Goal: Task Accomplishment & Management: Complete application form

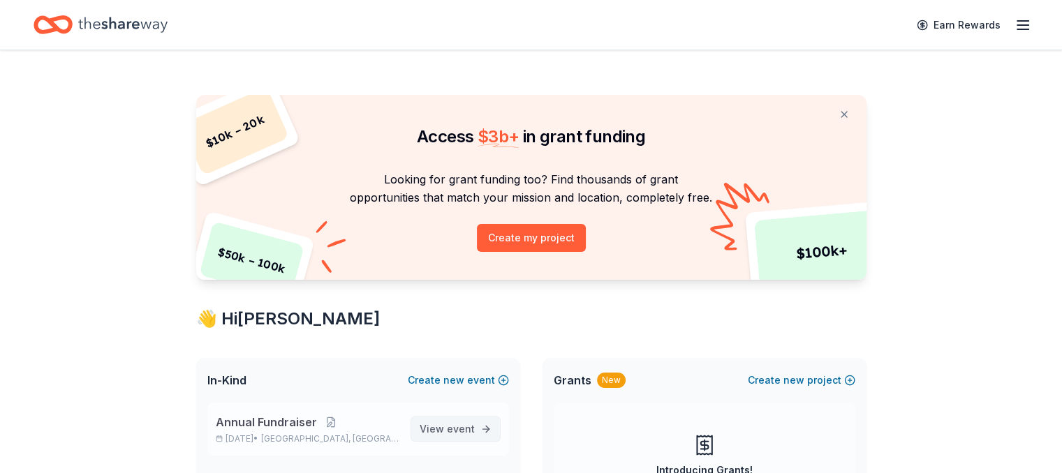
click at [457, 429] on span "event" at bounding box center [461, 429] width 28 height 12
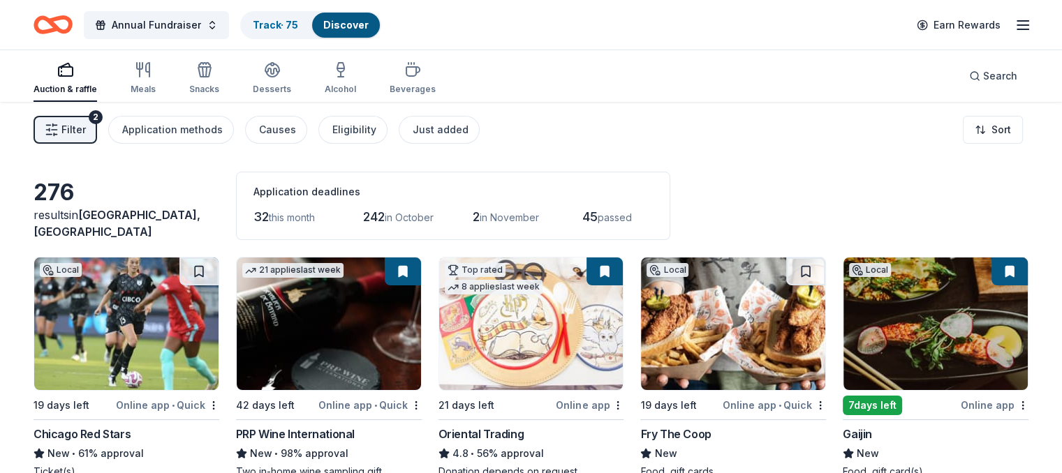
click at [86, 135] on span "Filter" at bounding box center [73, 129] width 24 height 17
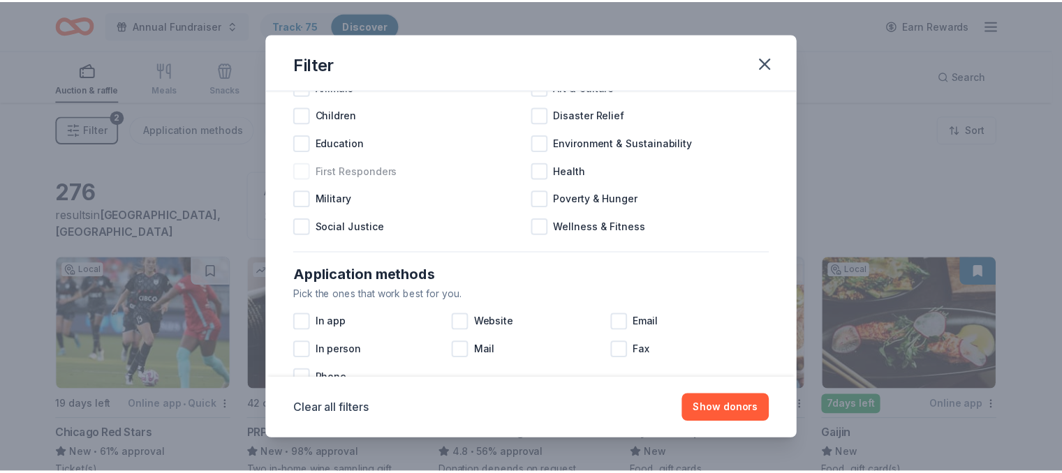
scroll to position [83, 0]
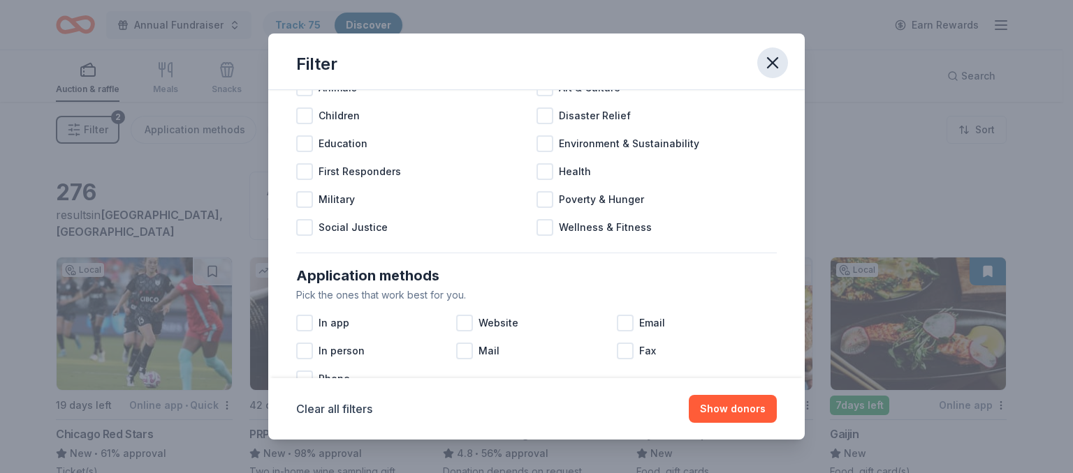
click at [770, 57] on icon "button" at bounding box center [772, 63] width 20 height 20
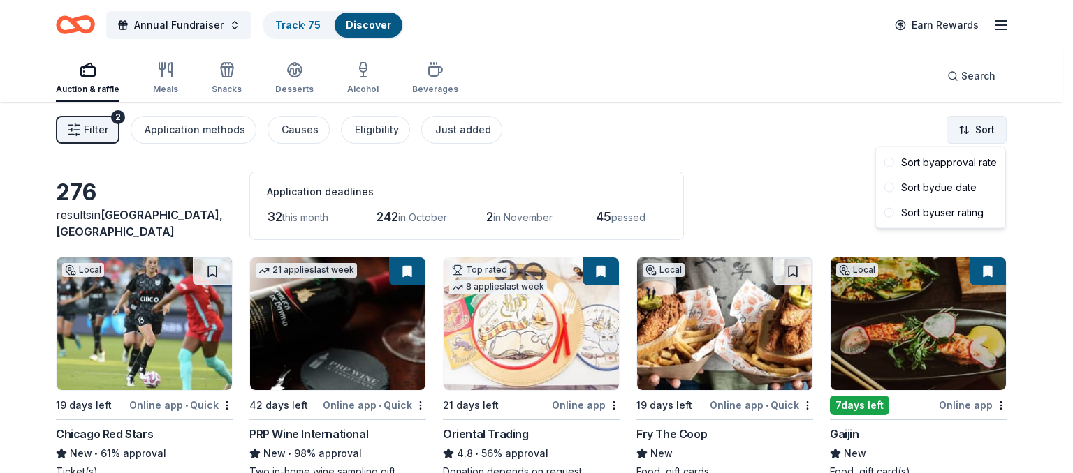
click at [982, 130] on html "Annual Fundraiser Track · 75 Discover Earn Rewards Auction & raffle Meals Snack…" at bounding box center [536, 236] width 1073 height 473
click at [941, 188] on div "Sort by due date" at bounding box center [940, 187] width 124 height 25
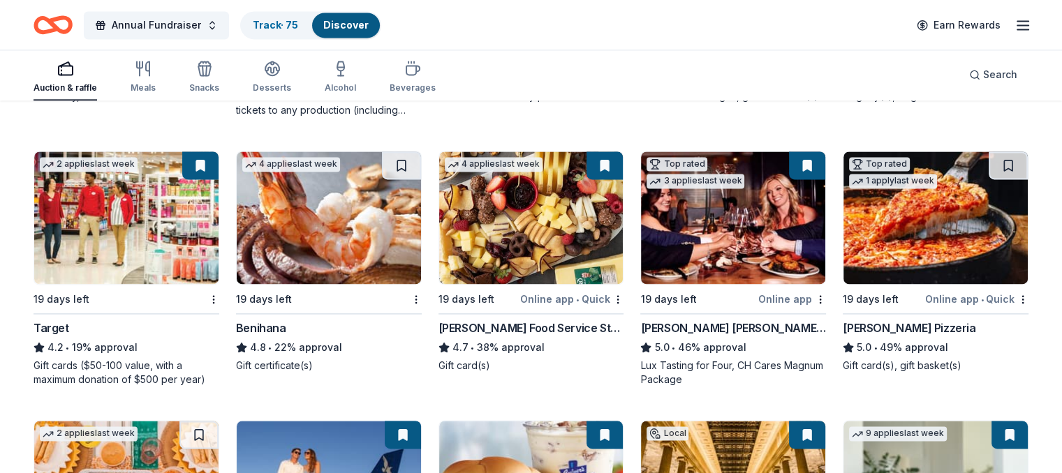
scroll to position [1991, 0]
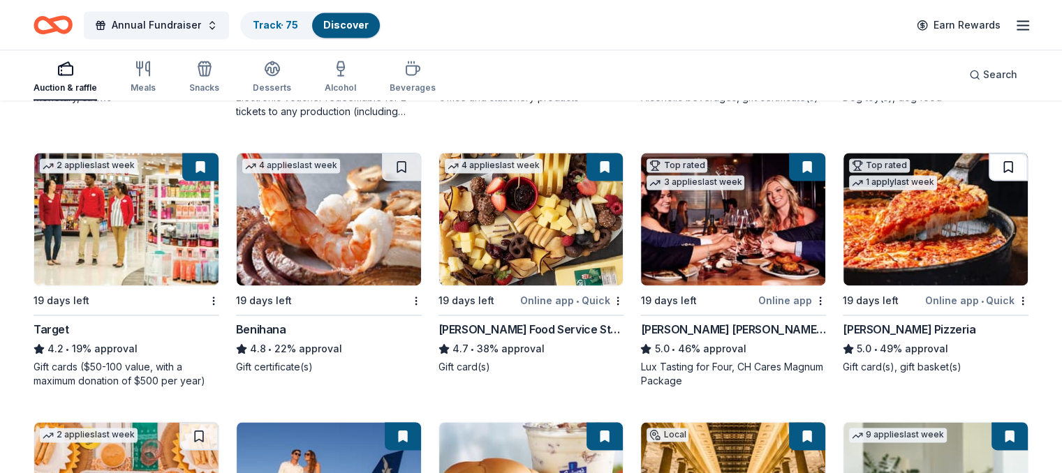
click at [991, 164] on button at bounding box center [1008, 167] width 39 height 28
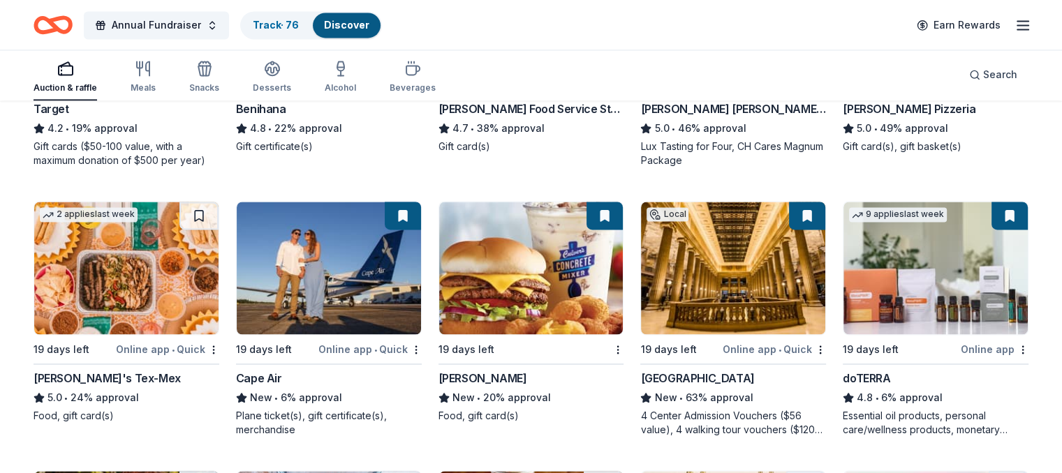
scroll to position [2209, 0]
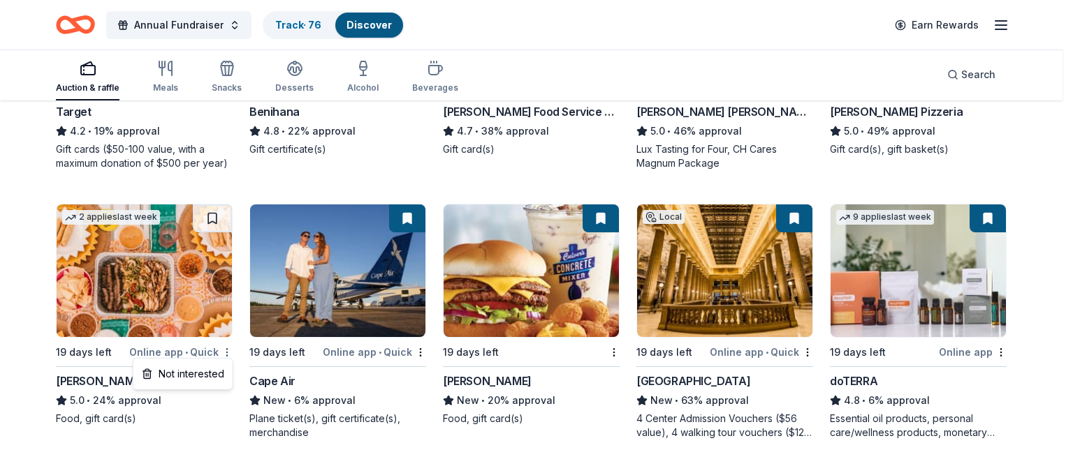
click at [192, 375] on div "Not interested" at bounding box center [183, 374] width 94 height 25
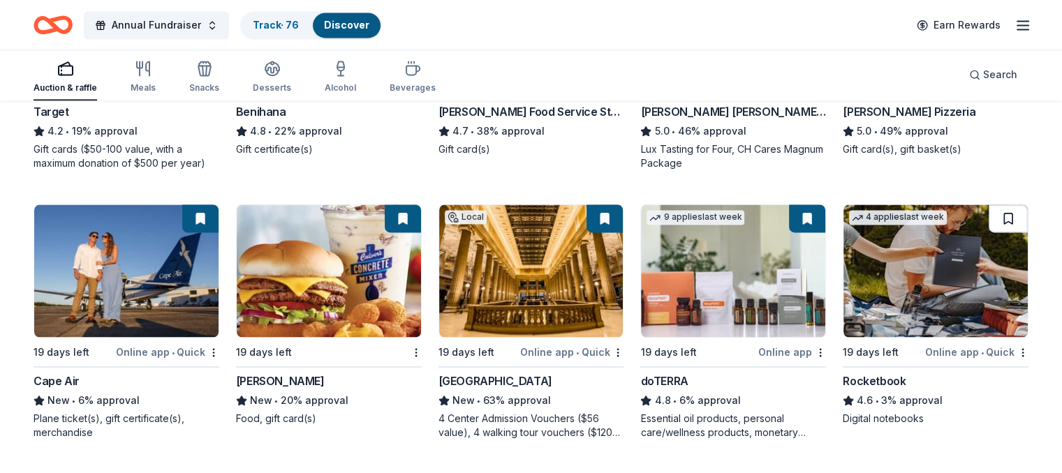
click at [989, 218] on button at bounding box center [1008, 219] width 39 height 28
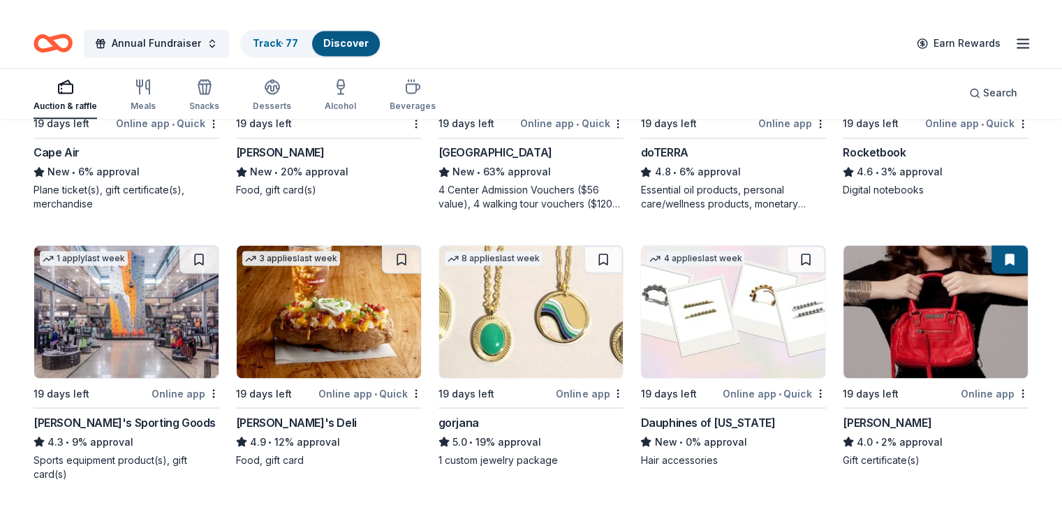
scroll to position [2457, 0]
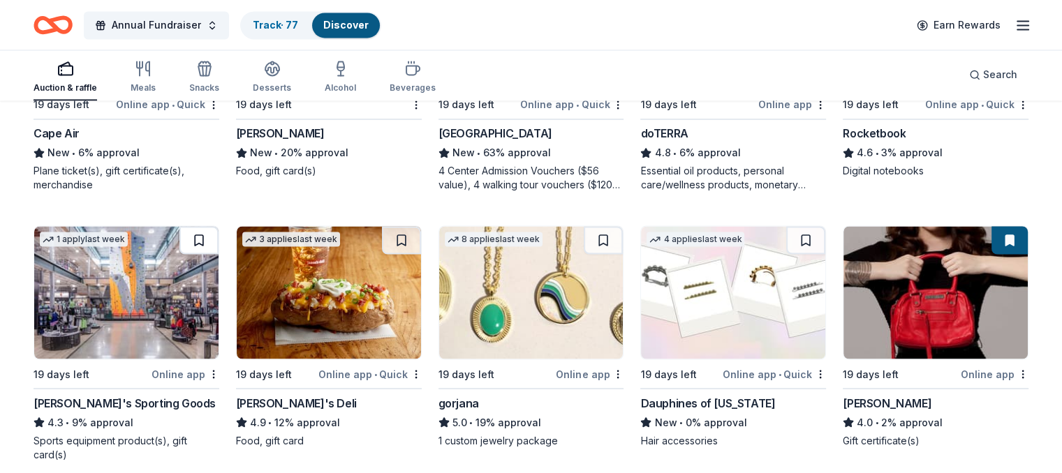
click at [209, 234] on button at bounding box center [198, 240] width 39 height 28
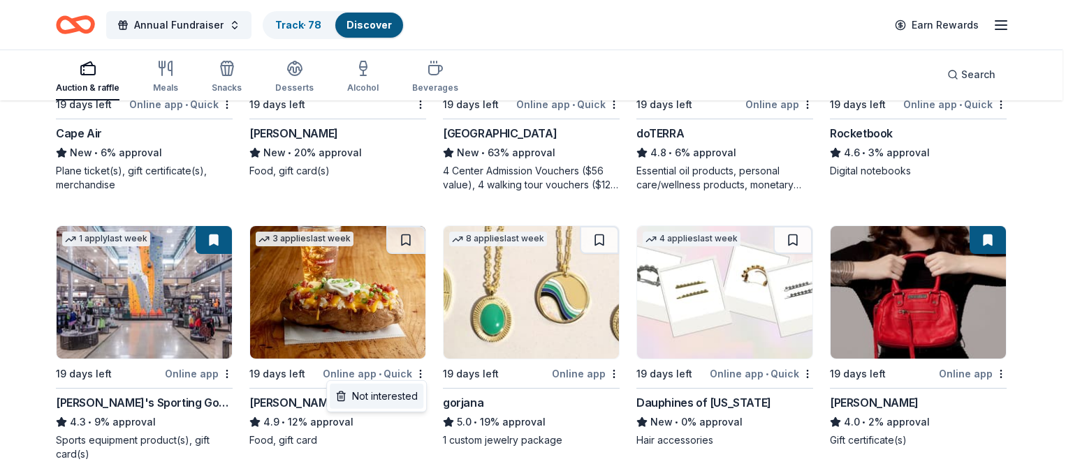
click at [403, 395] on div "Not interested" at bounding box center [377, 396] width 94 height 25
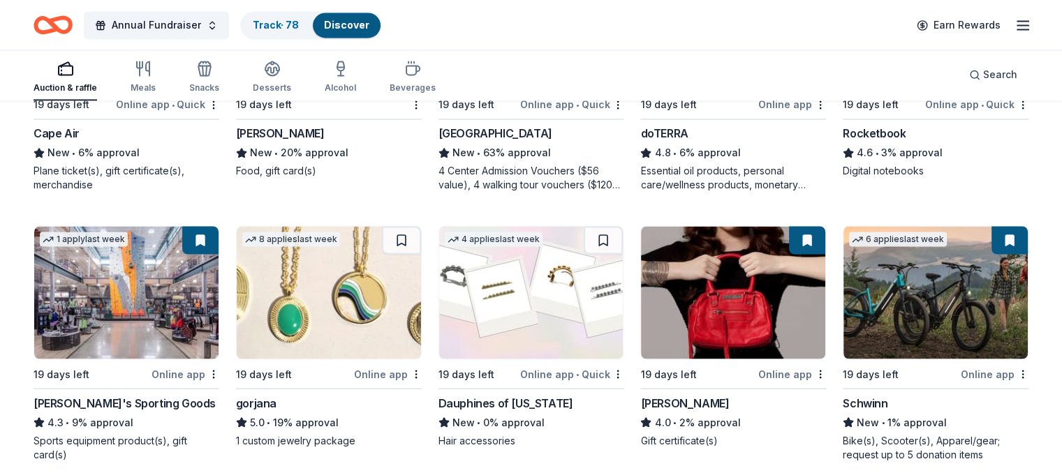
click at [268, 397] on div "gorjana" at bounding box center [256, 403] width 40 height 17
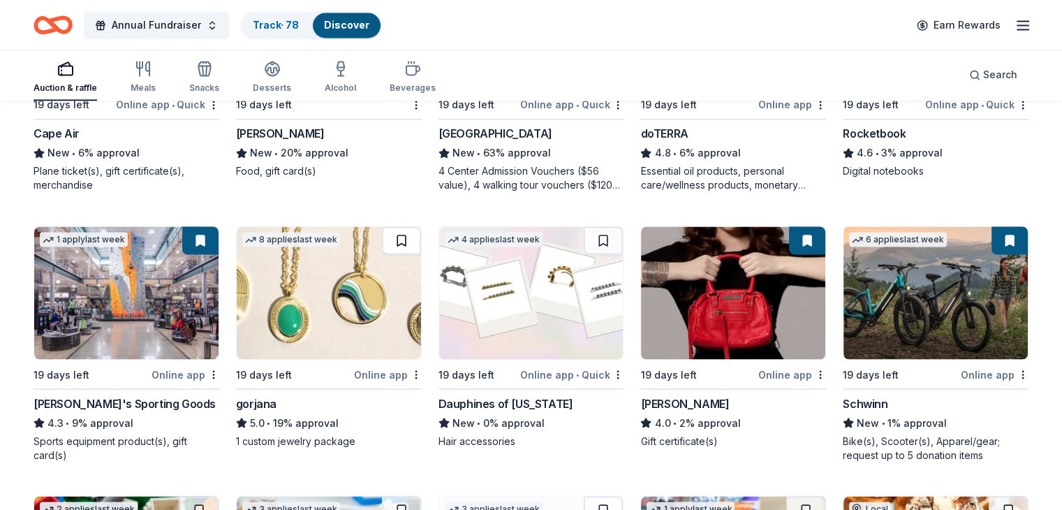
click at [408, 239] on button at bounding box center [401, 240] width 39 height 28
click at [598, 237] on button at bounding box center [603, 240] width 39 height 28
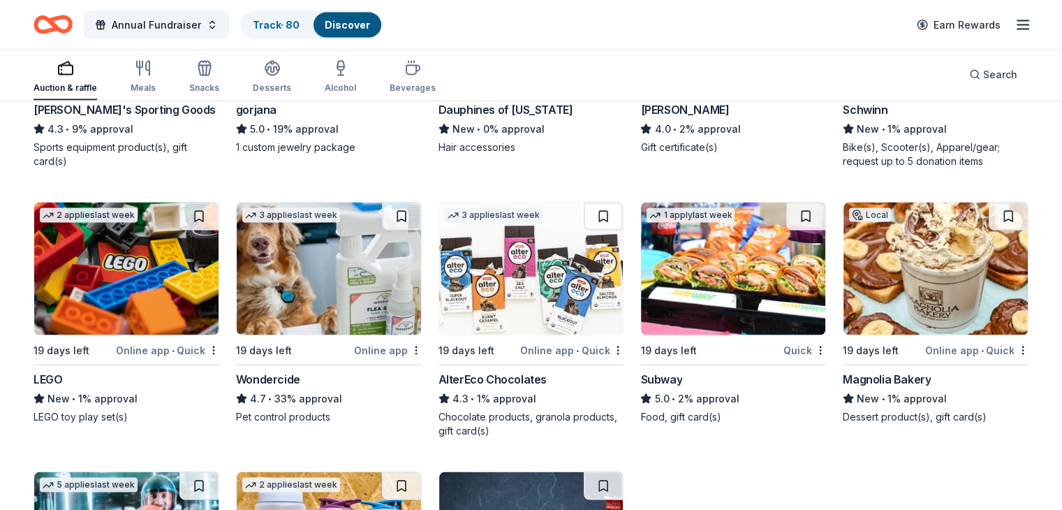
scroll to position [2753, 0]
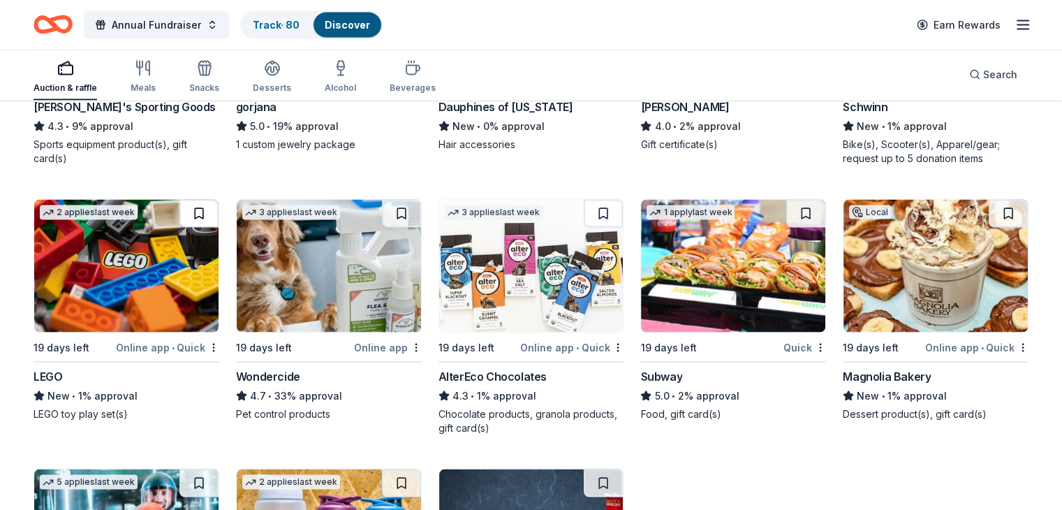
click at [213, 210] on button at bounding box center [198, 214] width 39 height 28
click at [300, 374] on div "Wondercide" at bounding box center [268, 376] width 64 height 17
click at [406, 207] on button at bounding box center [401, 214] width 39 height 28
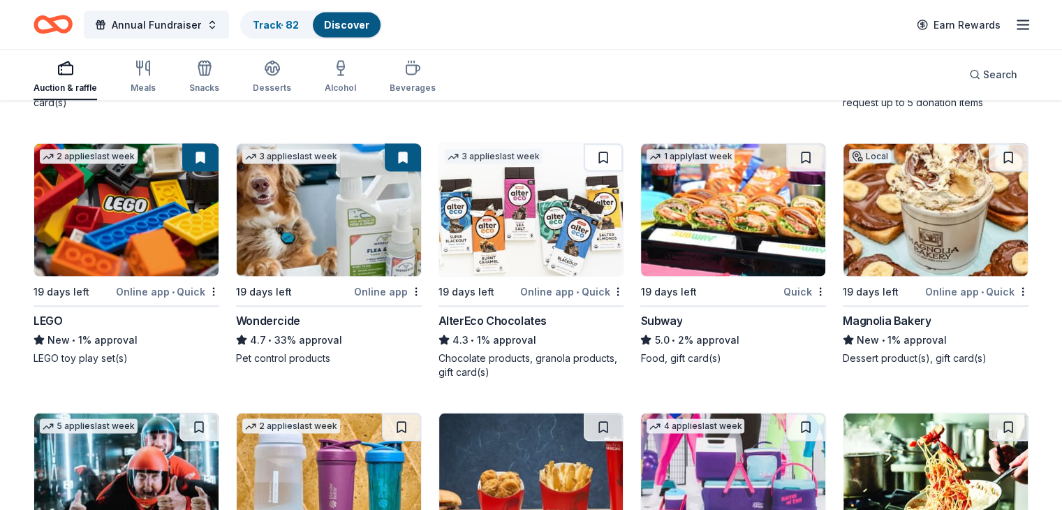
scroll to position [2808, 0]
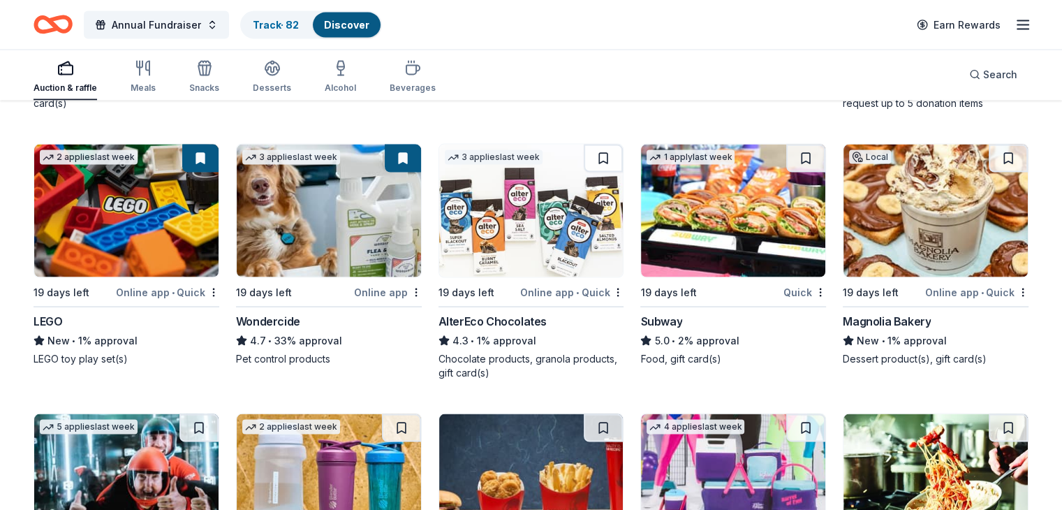
click at [496, 318] on div "AlterEco Chocolates" at bounding box center [493, 321] width 108 height 17
click at [598, 153] on button at bounding box center [603, 159] width 39 height 28
click at [670, 316] on div "Subway" at bounding box center [661, 321] width 42 height 17
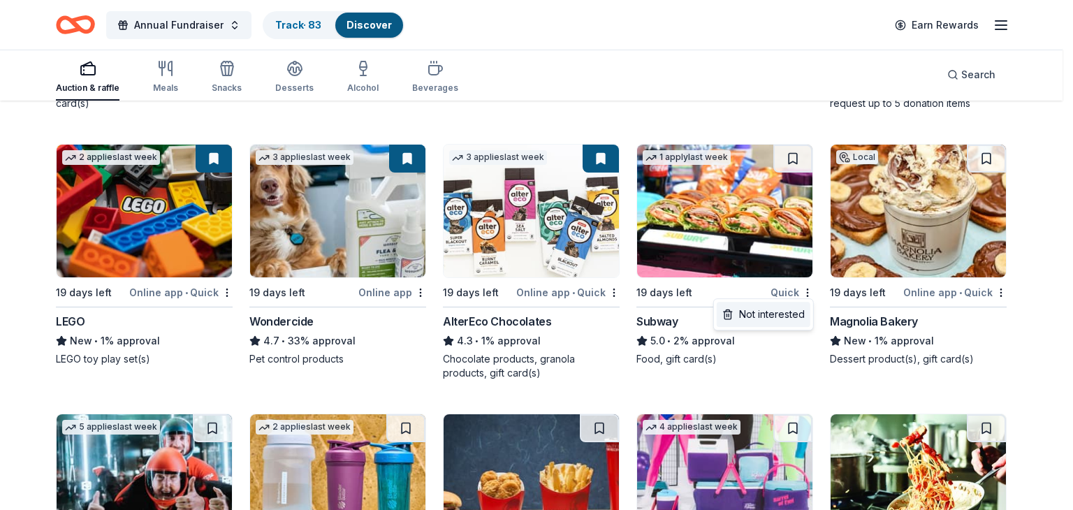
click at [772, 314] on div "Not interested" at bounding box center [763, 314] width 94 height 25
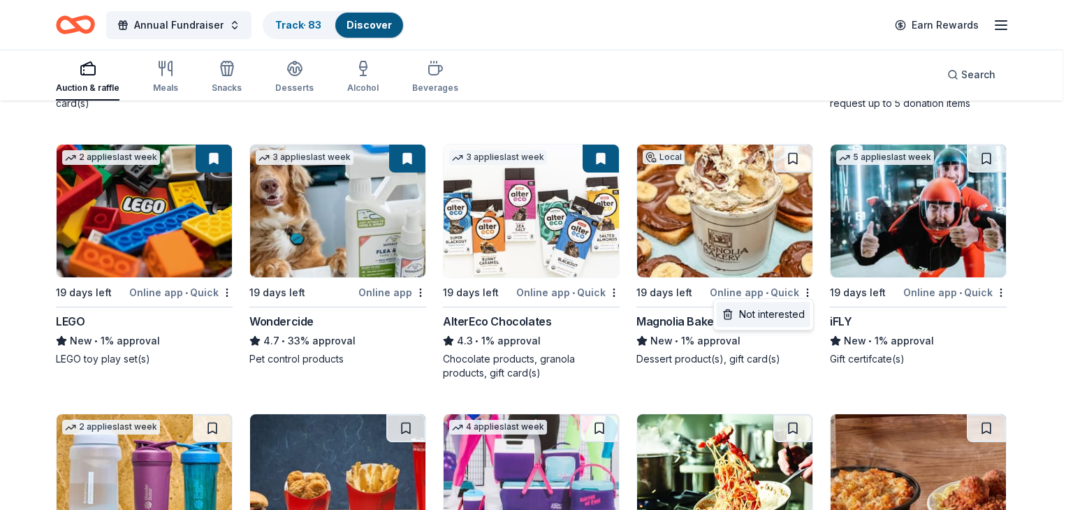
click at [775, 309] on div "Not interested" at bounding box center [763, 314] width 94 height 25
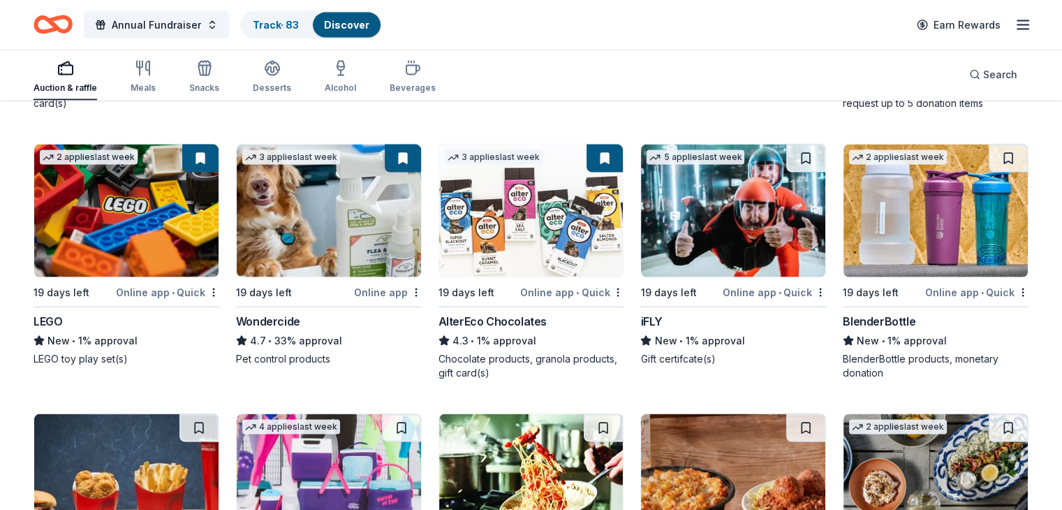
click at [651, 319] on div "iFLY" at bounding box center [651, 321] width 22 height 17
click at [793, 154] on button at bounding box center [805, 159] width 39 height 28
click at [866, 319] on div "BlenderBottle" at bounding box center [879, 321] width 73 height 17
click at [989, 155] on button at bounding box center [1008, 159] width 39 height 28
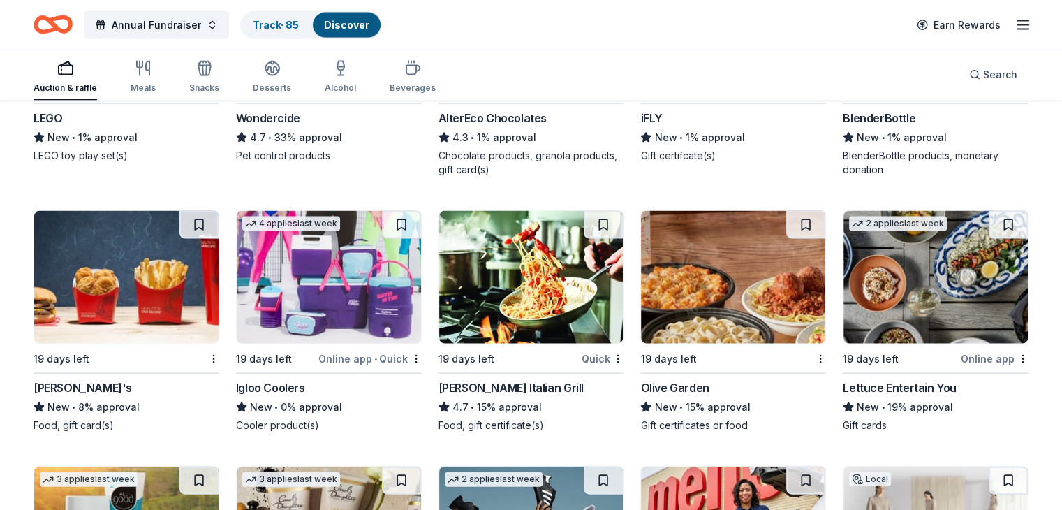
scroll to position [3017, 0]
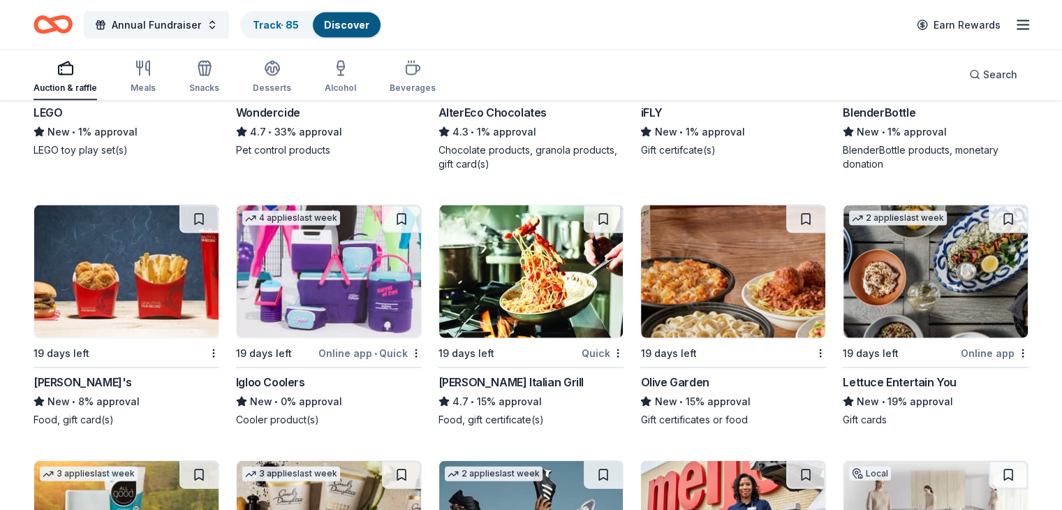
click at [84, 379] on div "Wendy's" at bounding box center [83, 382] width 98 height 17
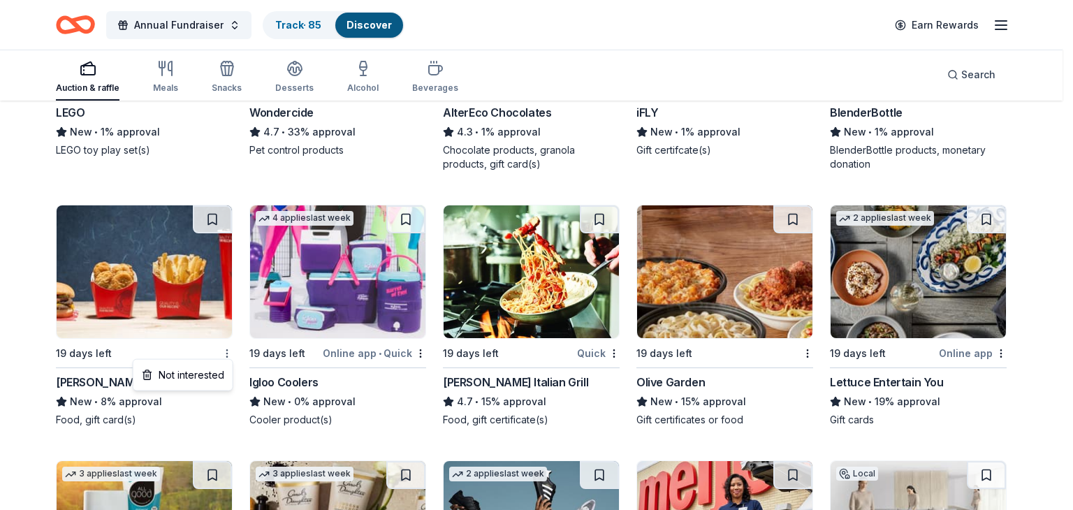
click at [196, 375] on div "Not interested" at bounding box center [183, 374] width 94 height 25
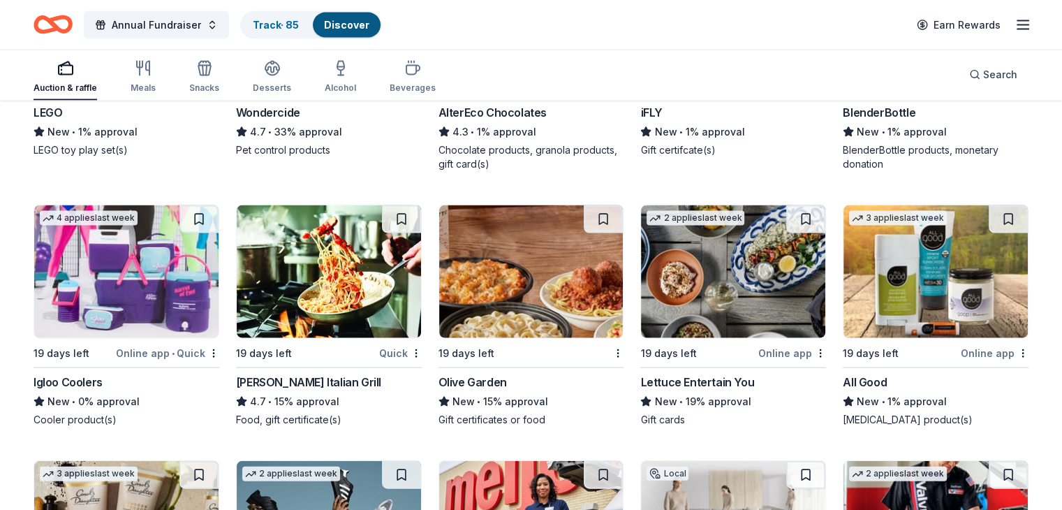
click at [73, 381] on div "Igloo Coolers" at bounding box center [68, 382] width 69 height 17
click at [215, 216] on button at bounding box center [198, 219] width 39 height 28
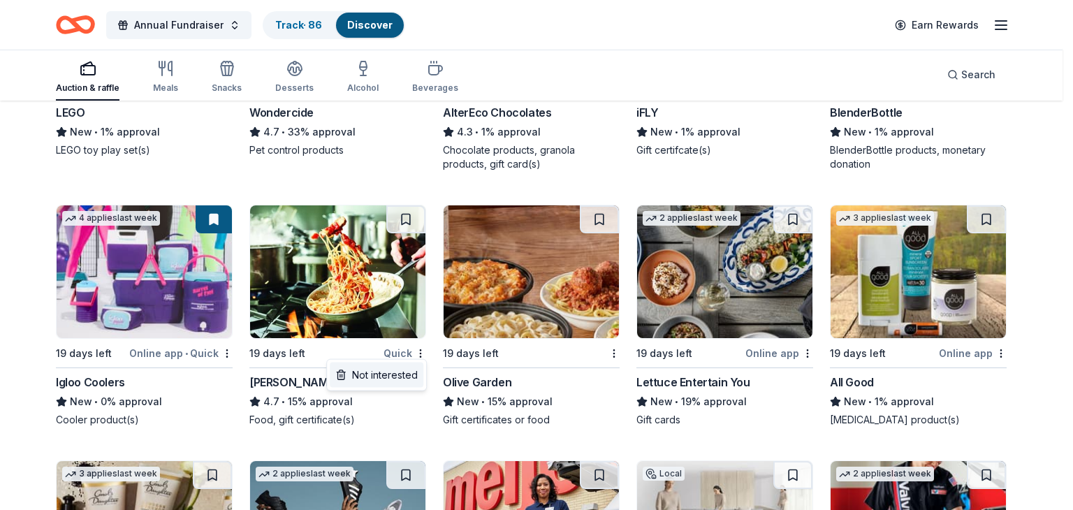
click at [392, 374] on div "Not interested" at bounding box center [377, 374] width 94 height 25
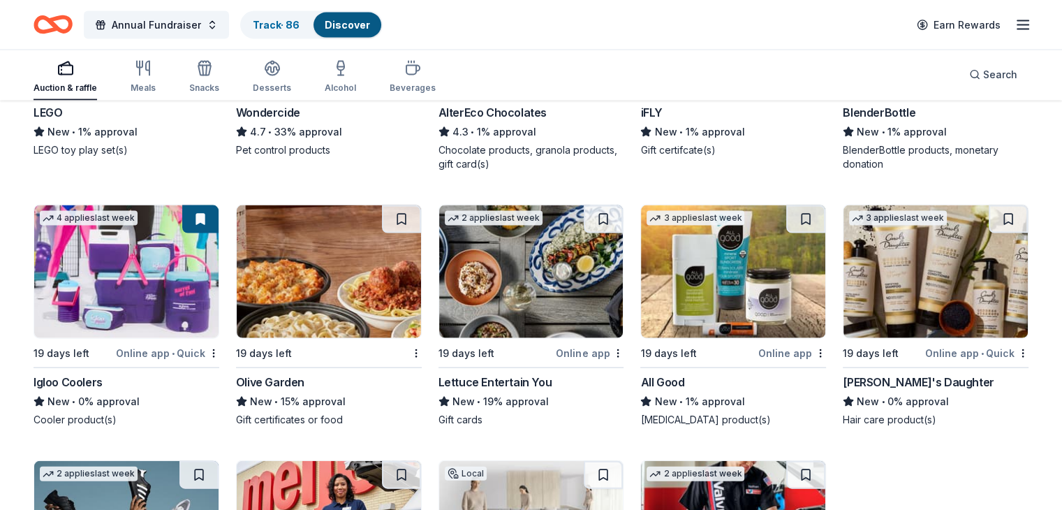
click at [348, 280] on img at bounding box center [329, 271] width 184 height 133
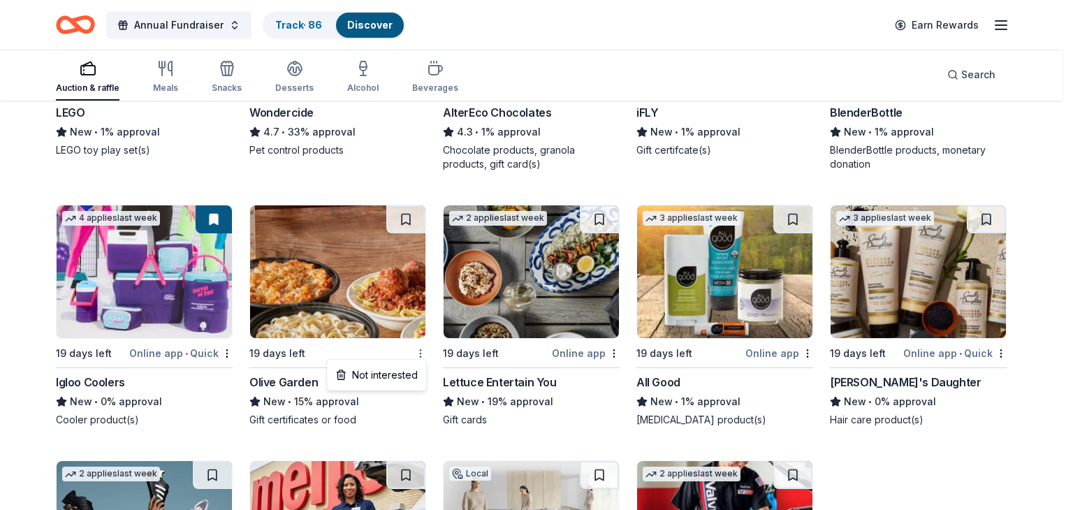
click at [395, 376] on div "Not interested" at bounding box center [377, 374] width 94 height 25
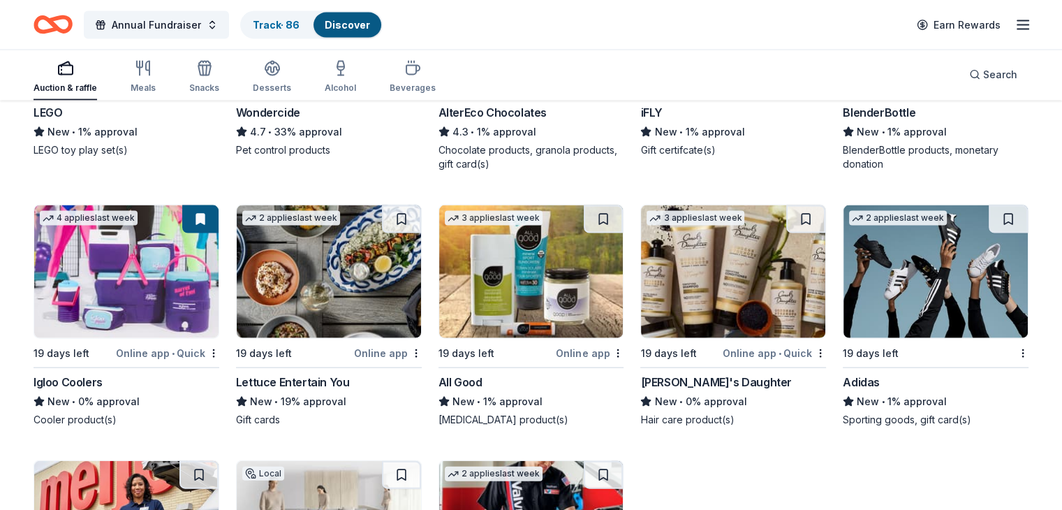
click at [326, 376] on div "Lettuce Entertain You" at bounding box center [293, 382] width 114 height 17
click at [405, 219] on button at bounding box center [401, 219] width 39 height 28
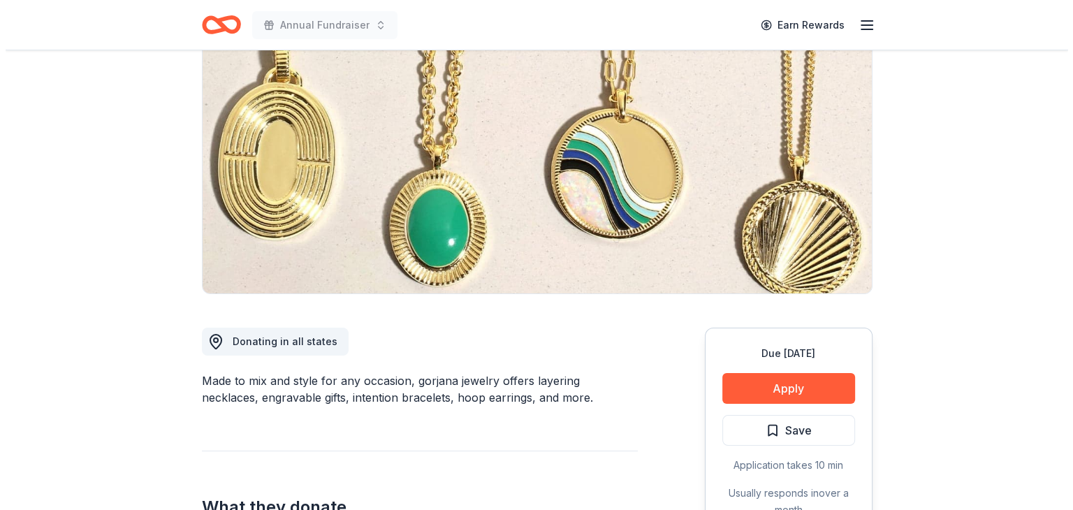
scroll to position [131, 0]
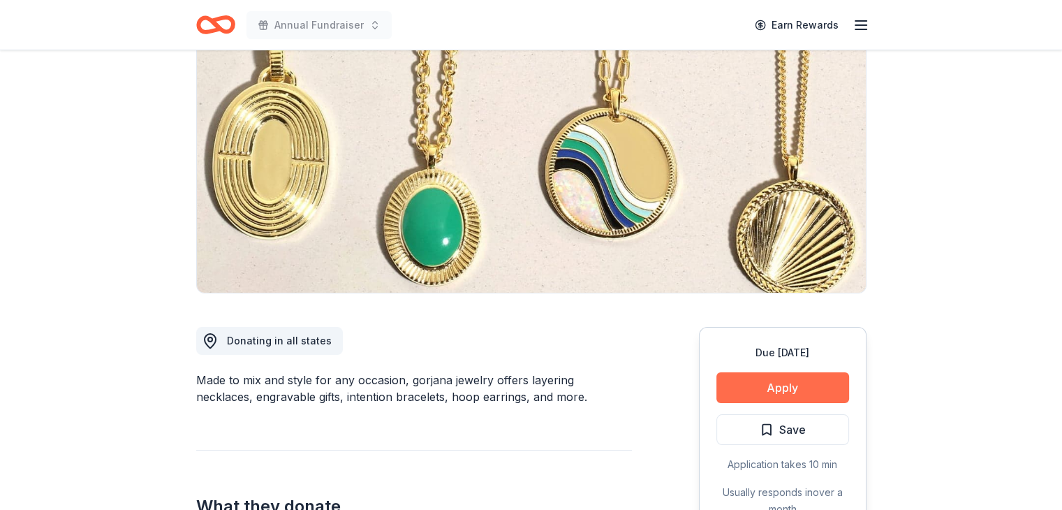
click at [789, 385] on button "Apply" at bounding box center [782, 387] width 133 height 31
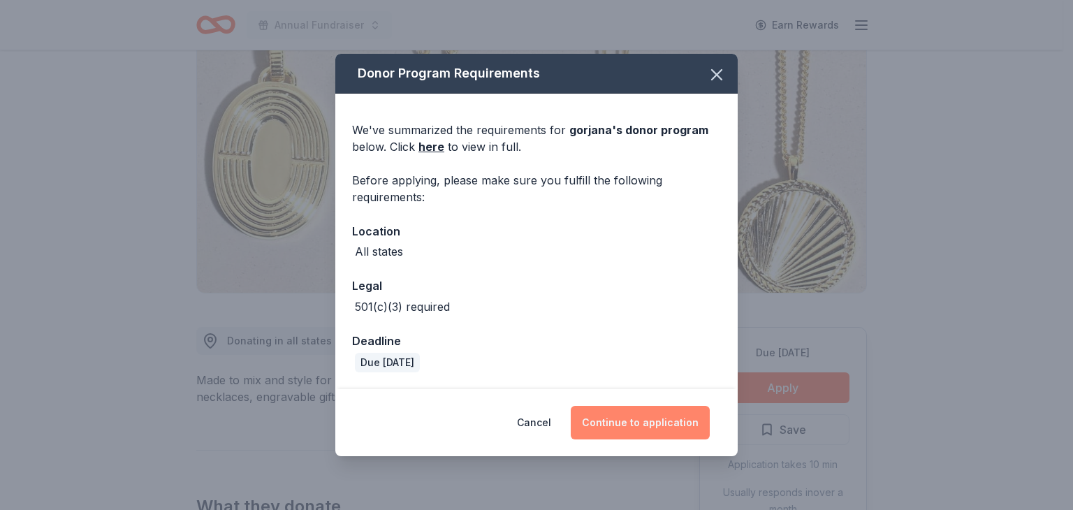
click at [642, 406] on button "Continue to application" at bounding box center [639, 423] width 139 height 34
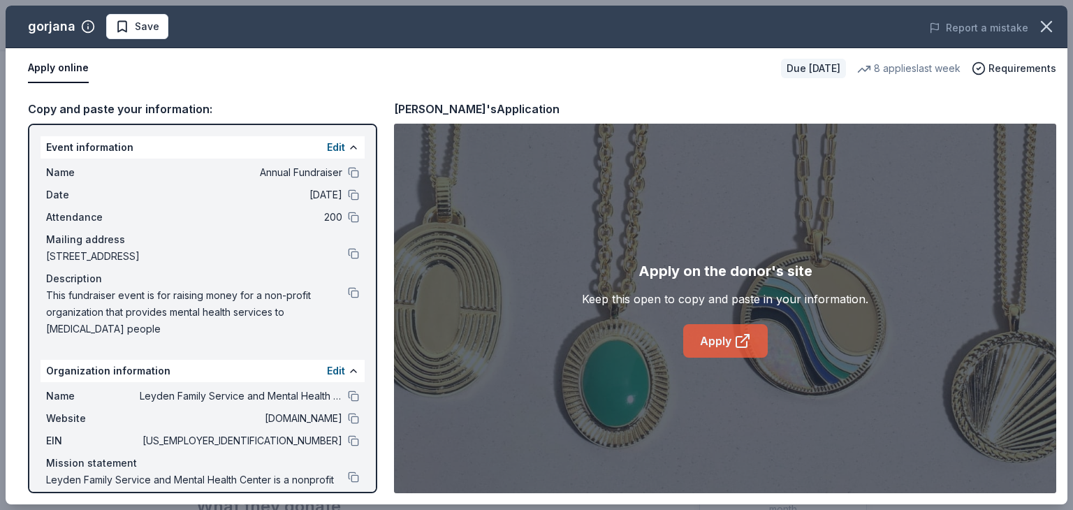
click at [734, 336] on icon at bounding box center [742, 340] width 17 height 17
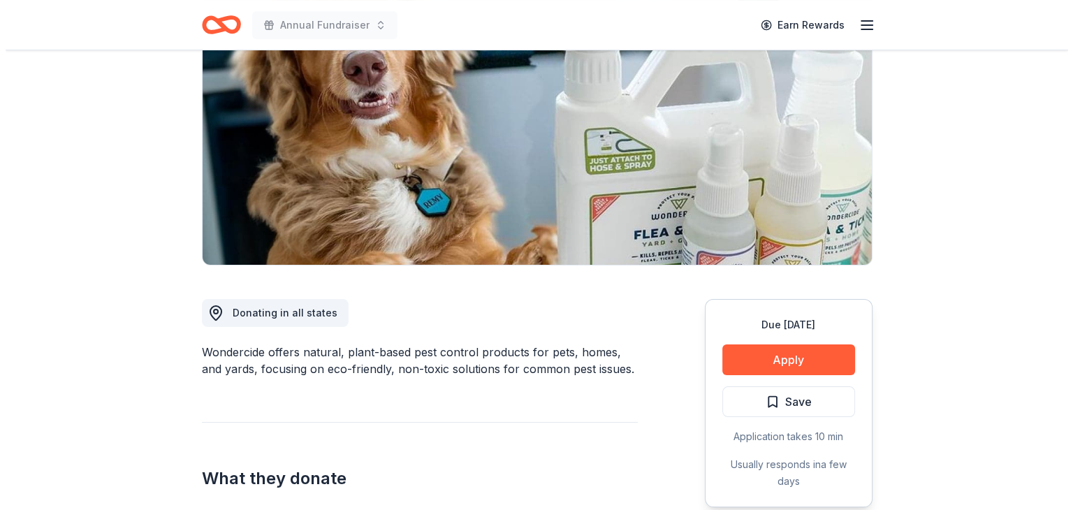
scroll to position [154, 0]
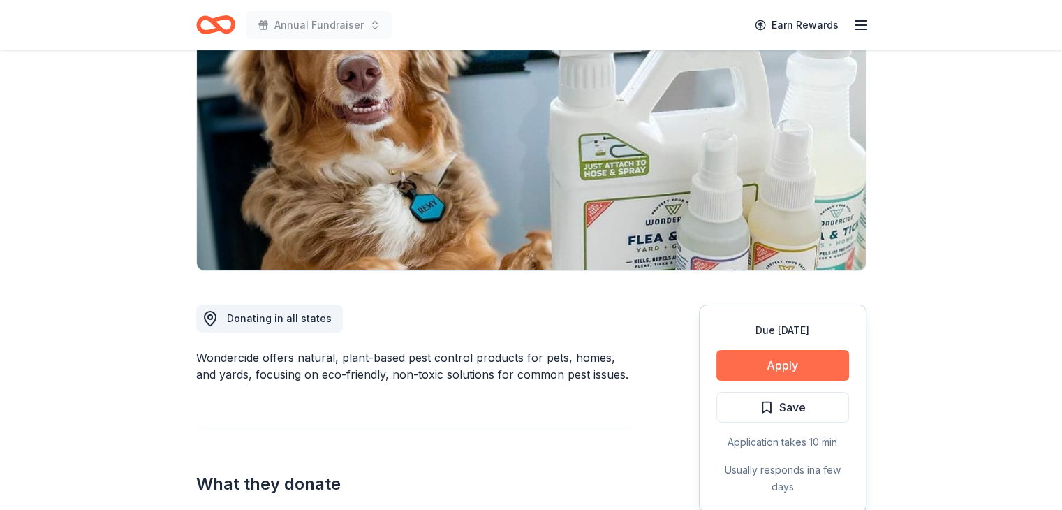
click at [793, 363] on button "Apply" at bounding box center [782, 365] width 133 height 31
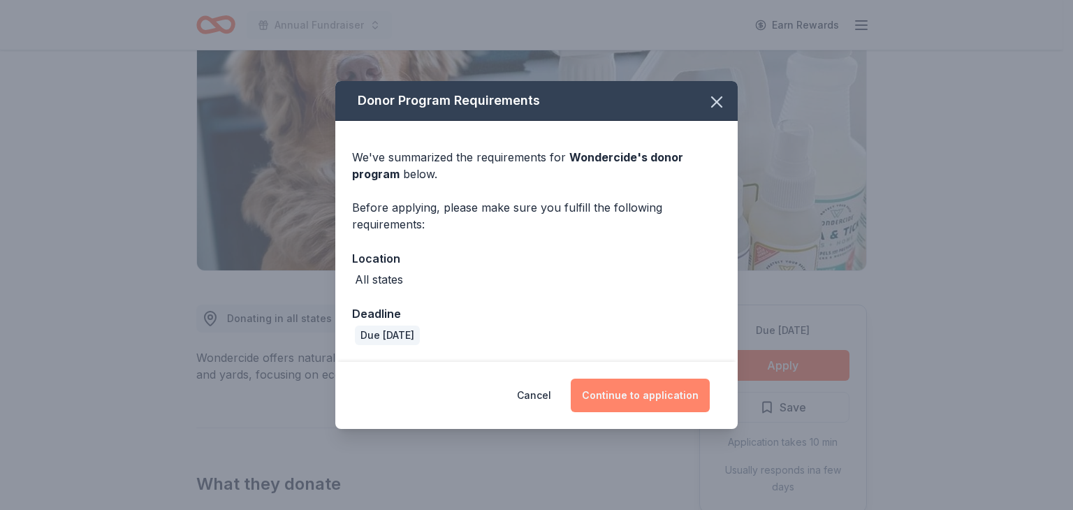
click at [642, 394] on button "Continue to application" at bounding box center [639, 395] width 139 height 34
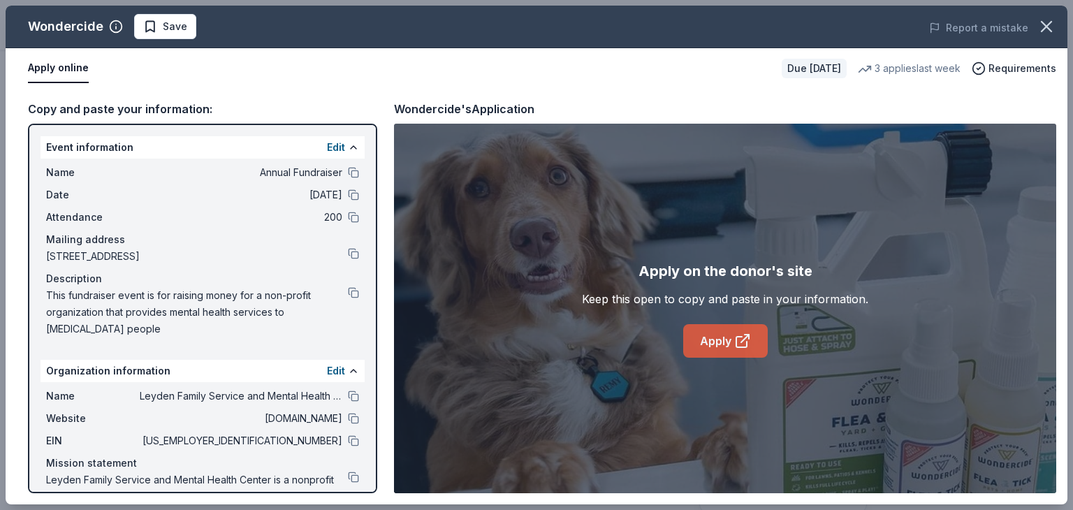
click at [740, 337] on icon at bounding box center [741, 342] width 10 height 10
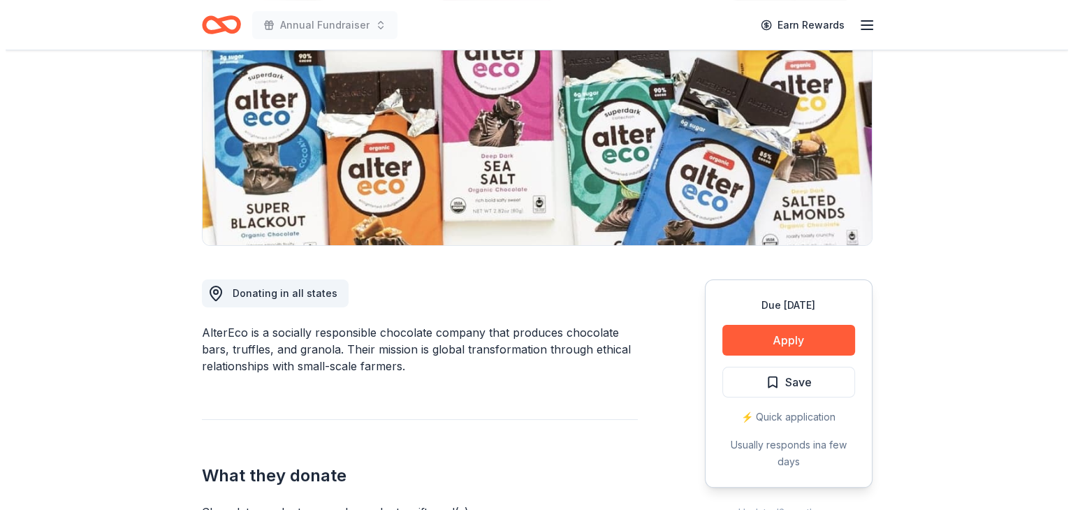
scroll to position [184, 0]
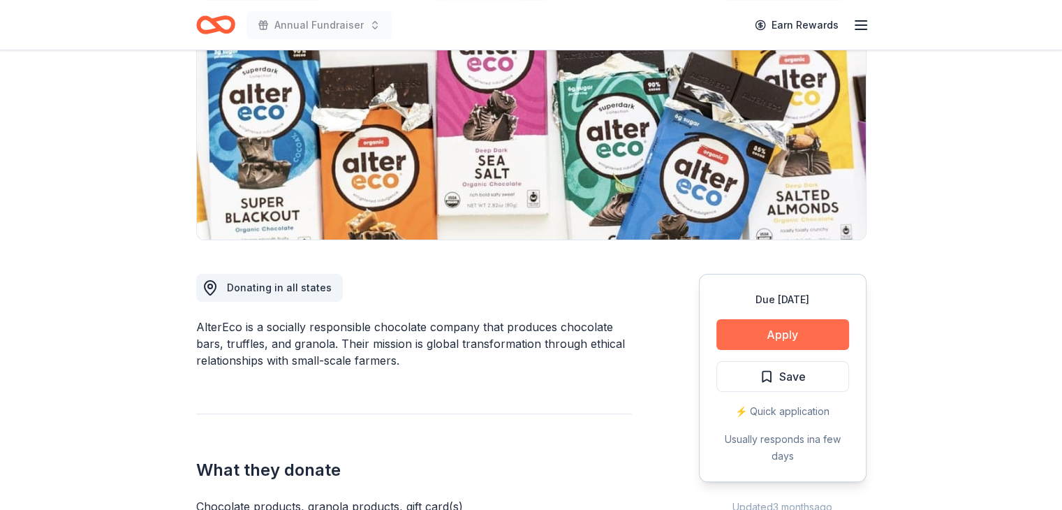
click at [791, 337] on button "Apply" at bounding box center [782, 334] width 133 height 31
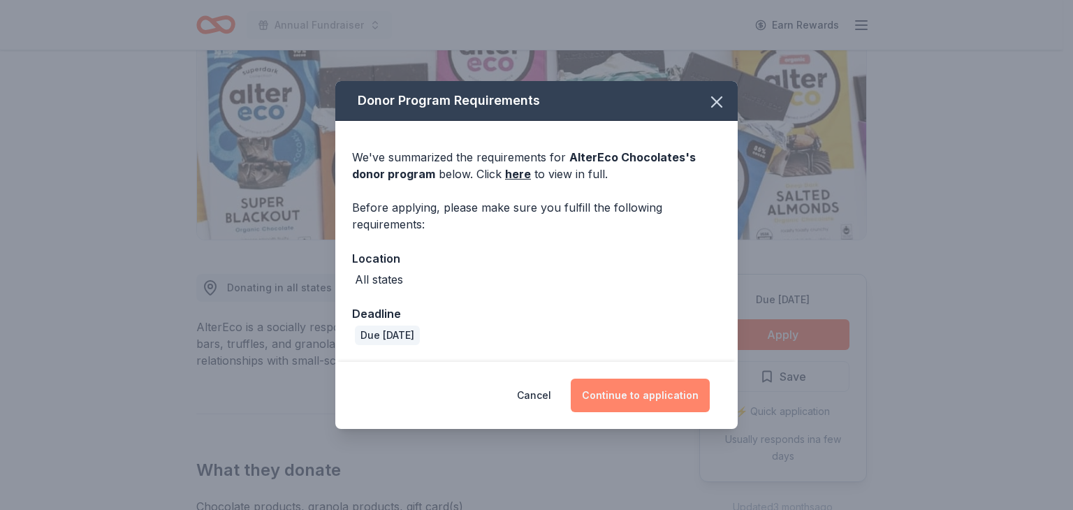
click at [663, 395] on button "Continue to application" at bounding box center [639, 395] width 139 height 34
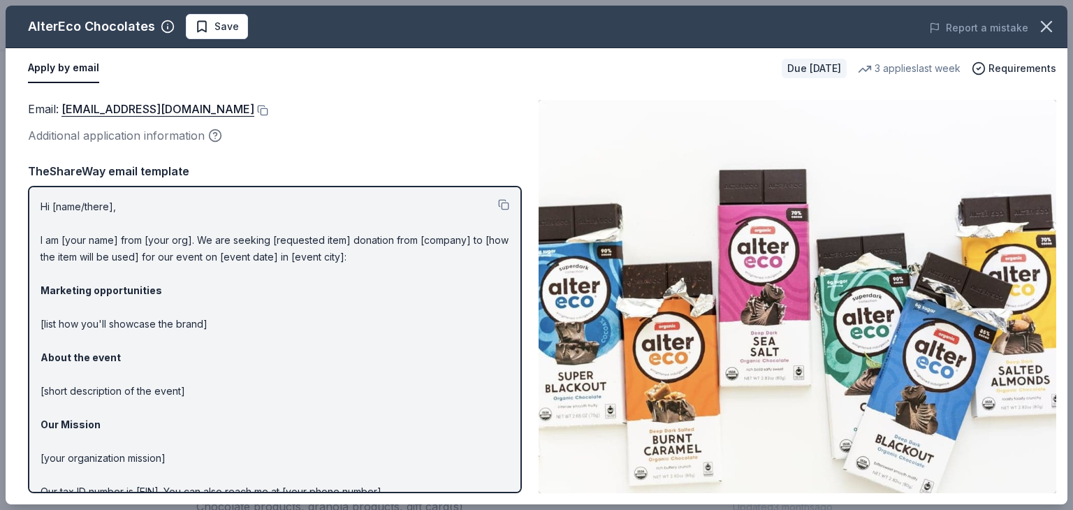
click at [214, 109] on div "Email : [EMAIL_ADDRESS][DOMAIN_NAME]" at bounding box center [275, 109] width 494 height 18
click at [254, 109] on button at bounding box center [261, 110] width 14 height 11
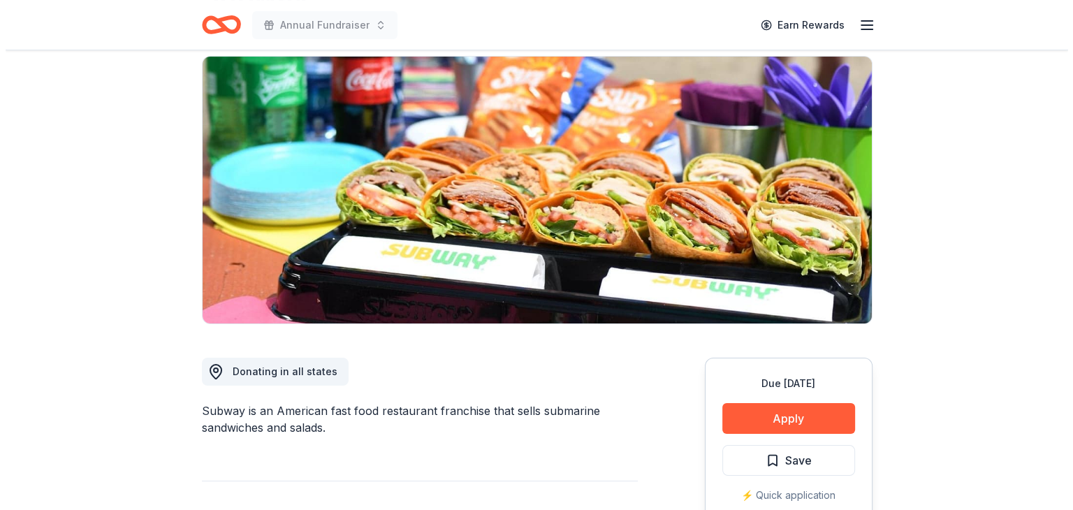
scroll to position [126, 0]
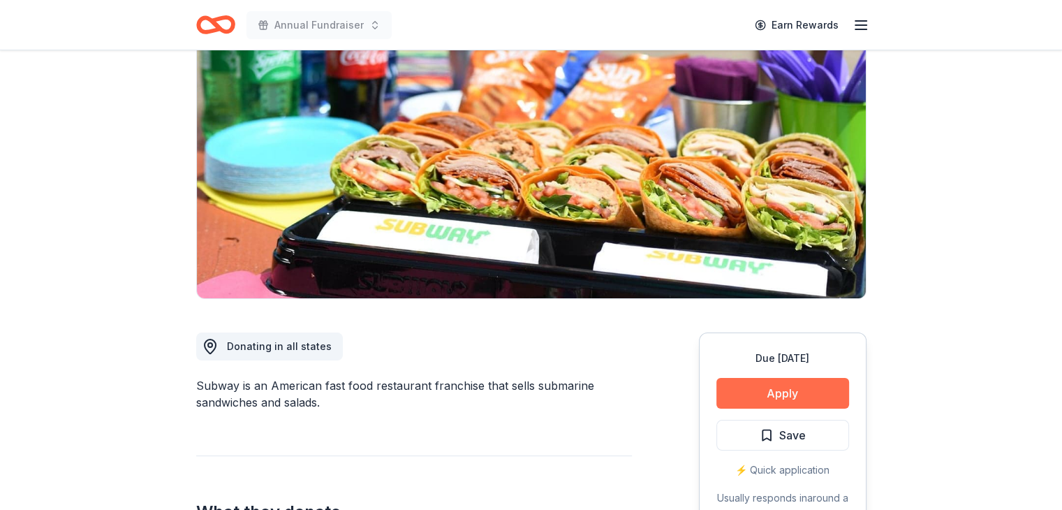
click at [779, 392] on button "Apply" at bounding box center [782, 393] width 133 height 31
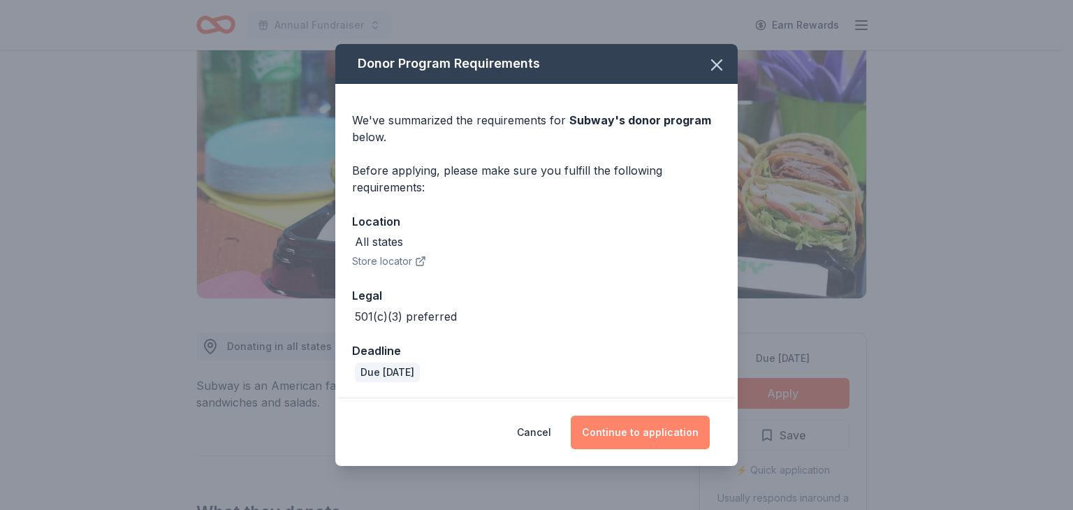
click at [628, 420] on button "Continue to application" at bounding box center [639, 432] width 139 height 34
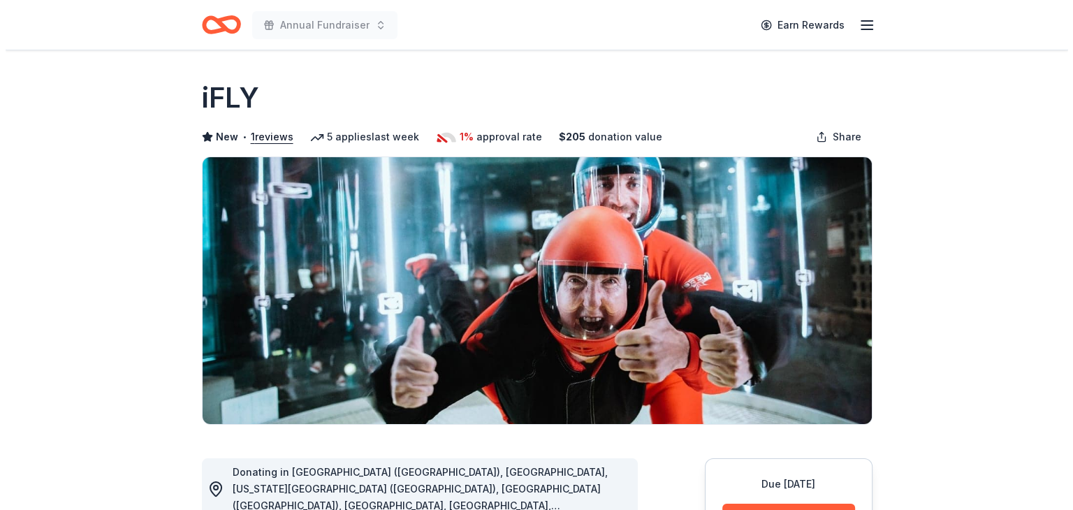
scroll to position [134, 0]
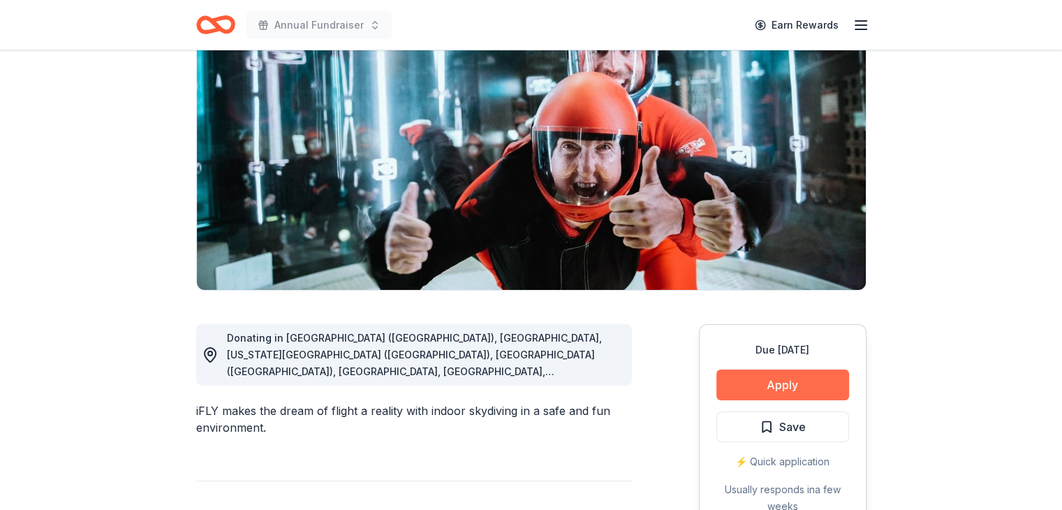
click at [807, 388] on button "Apply" at bounding box center [782, 384] width 133 height 31
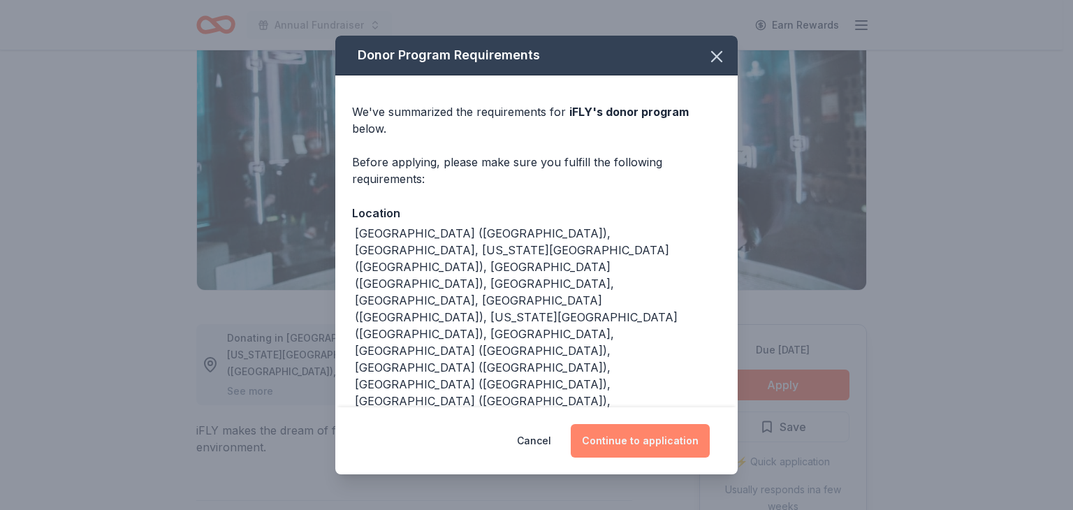
click at [639, 433] on button "Continue to application" at bounding box center [639, 441] width 139 height 34
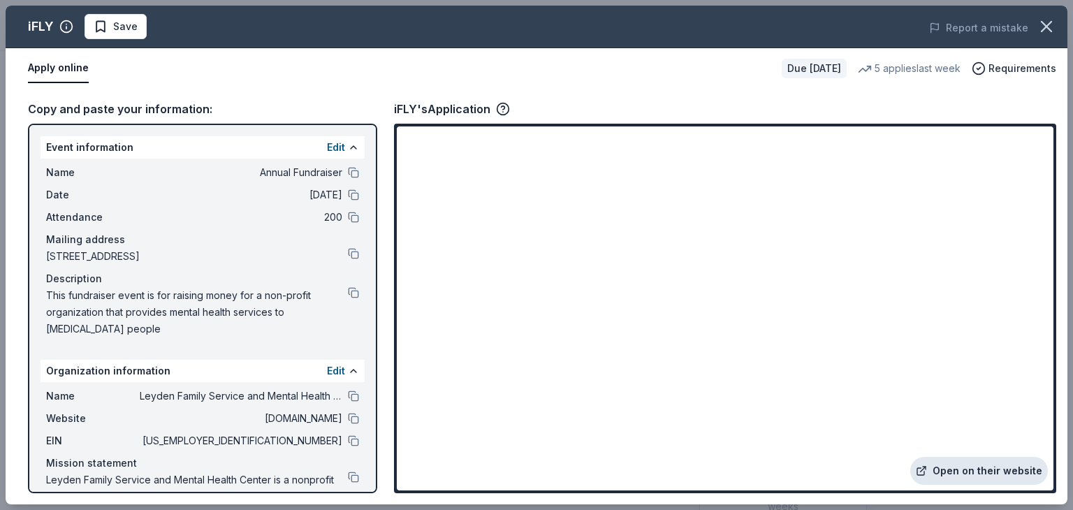
click at [972, 472] on link "Open on their website" at bounding box center [979, 471] width 138 height 28
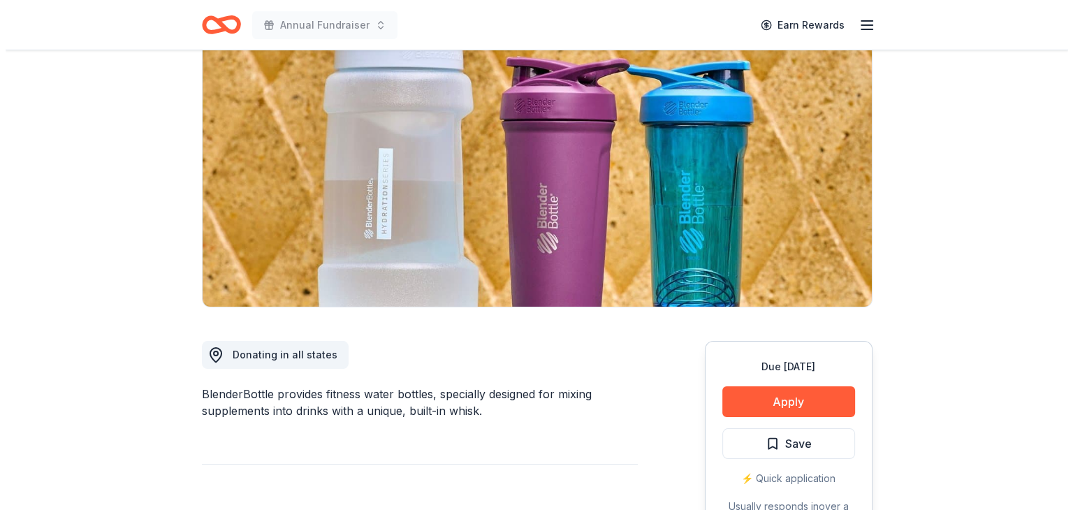
scroll to position [128, 0]
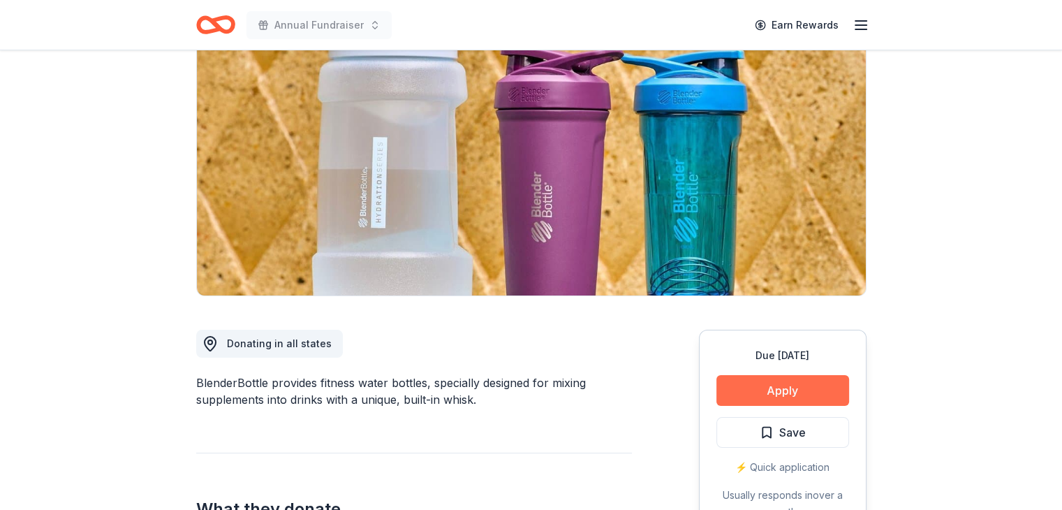
click at [783, 388] on button "Apply" at bounding box center [782, 390] width 133 height 31
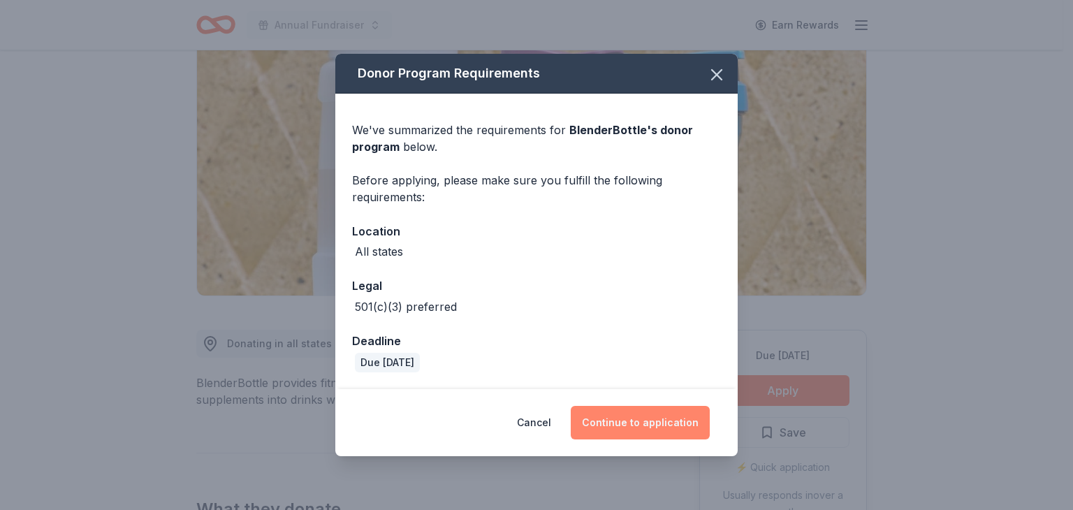
click at [622, 420] on button "Continue to application" at bounding box center [639, 423] width 139 height 34
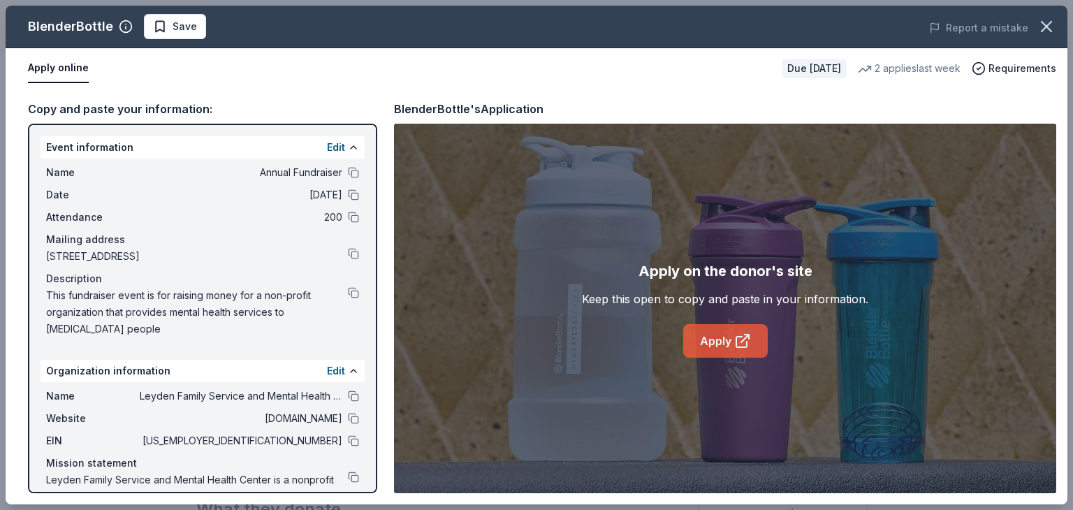
click at [725, 335] on link "Apply" at bounding box center [725, 341] width 84 height 34
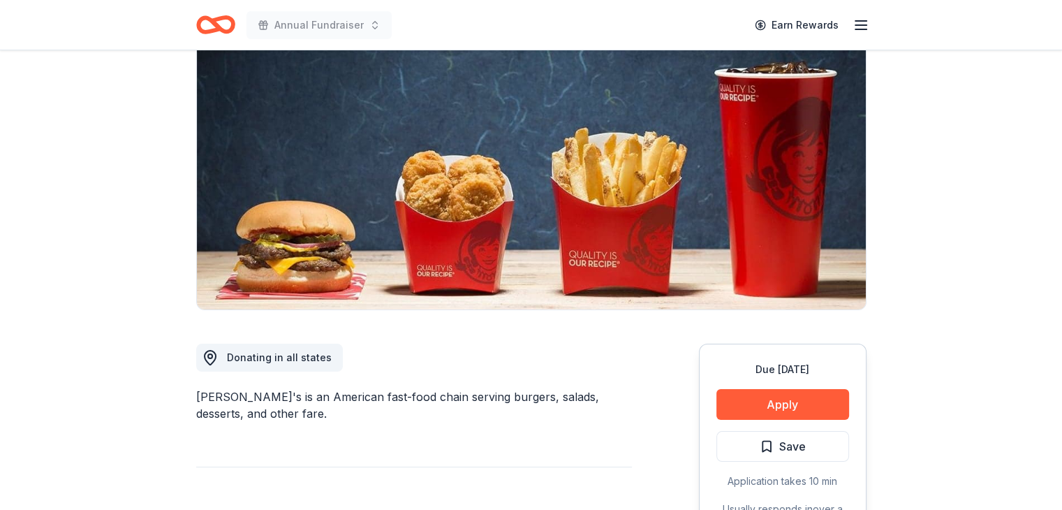
scroll to position [116, 0]
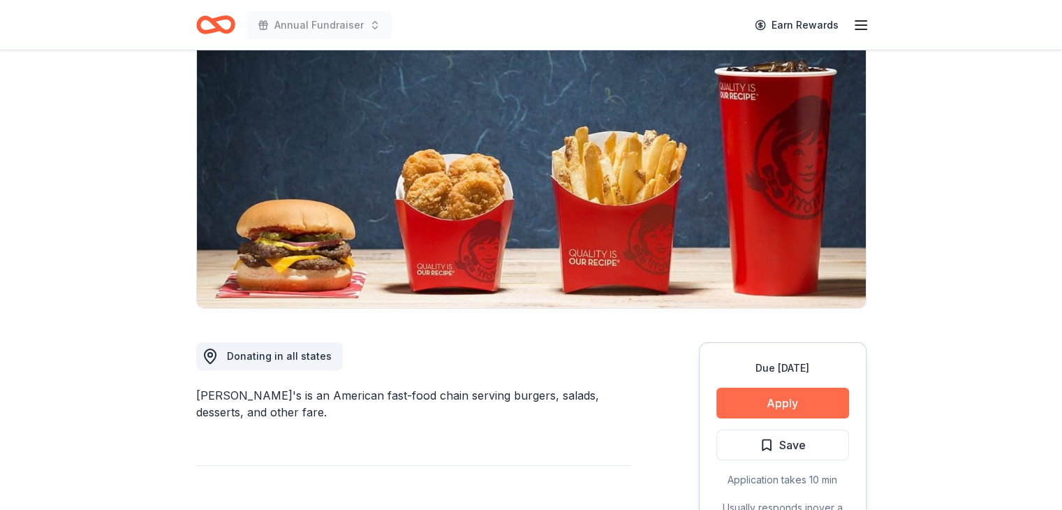
click at [765, 408] on button "Apply" at bounding box center [782, 403] width 133 height 31
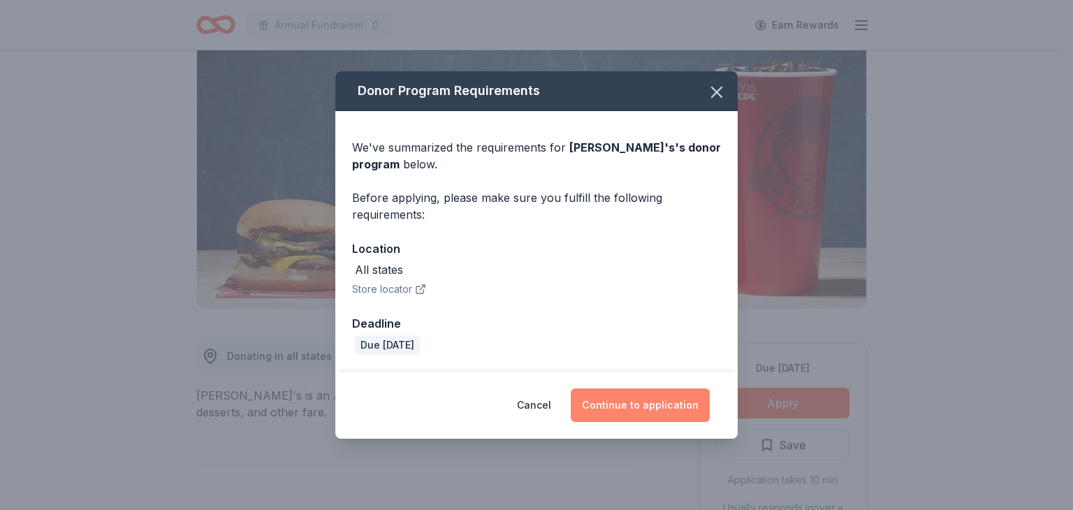
click at [640, 399] on button "Continue to application" at bounding box center [639, 405] width 139 height 34
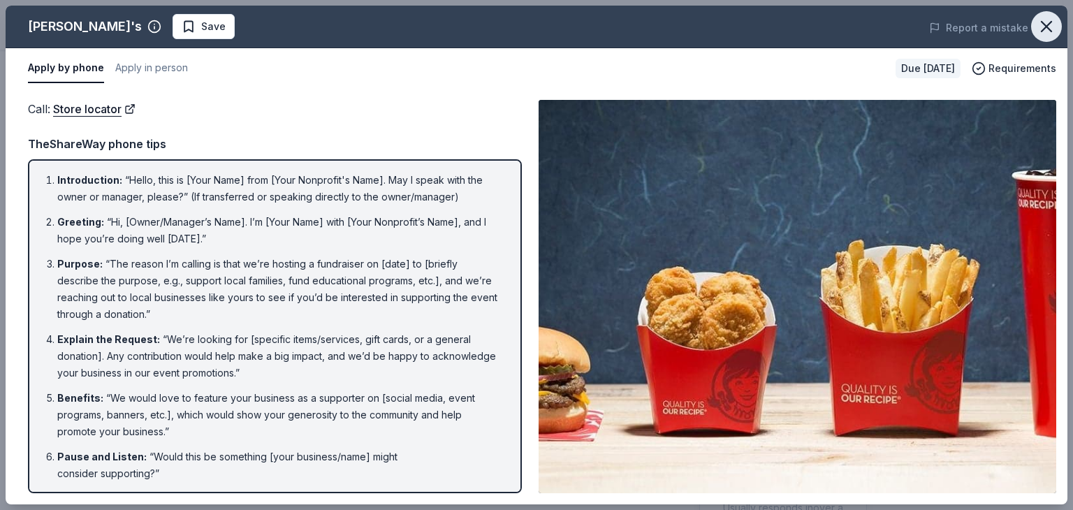
click at [1047, 23] on icon "button" at bounding box center [1046, 27] width 20 height 20
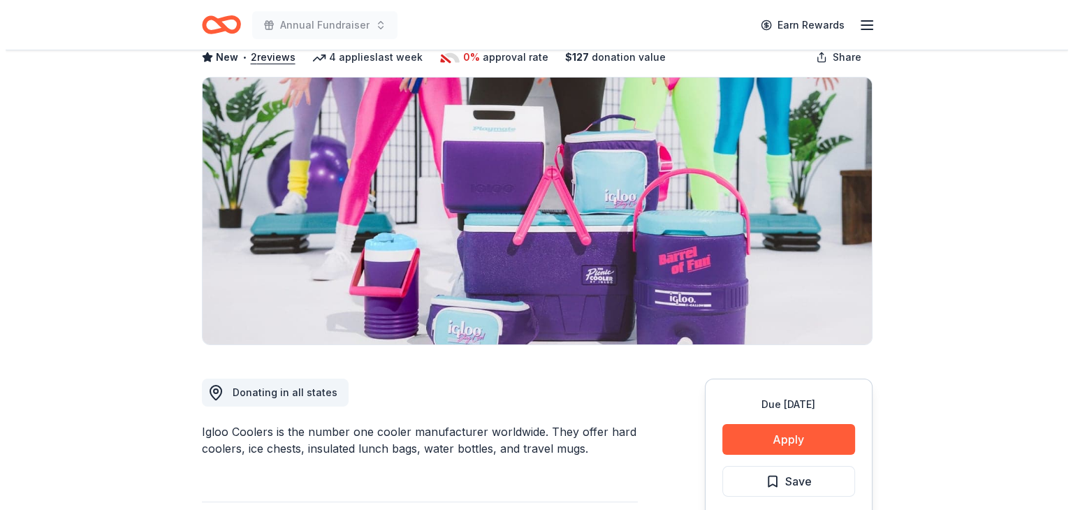
scroll to position [84, 0]
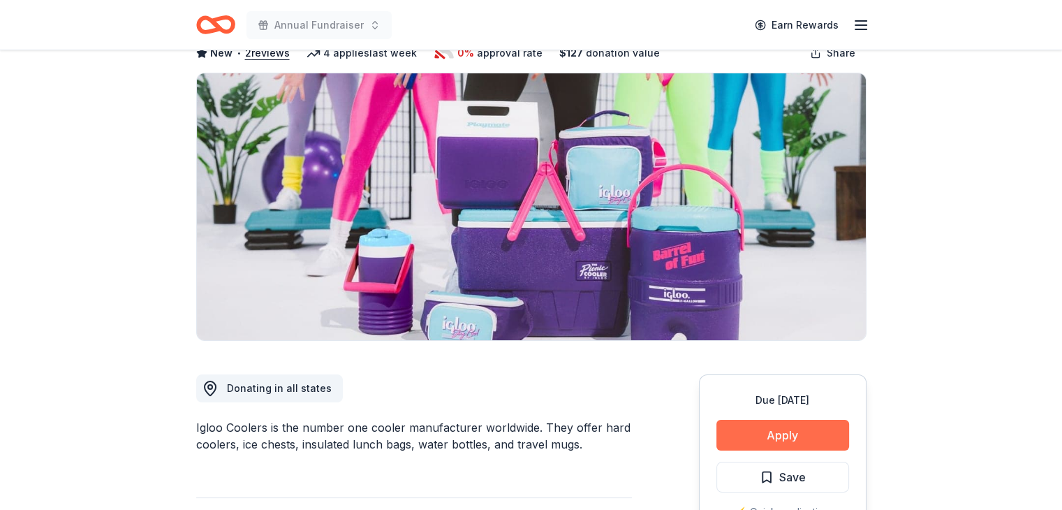
click at [752, 439] on button "Apply" at bounding box center [782, 435] width 133 height 31
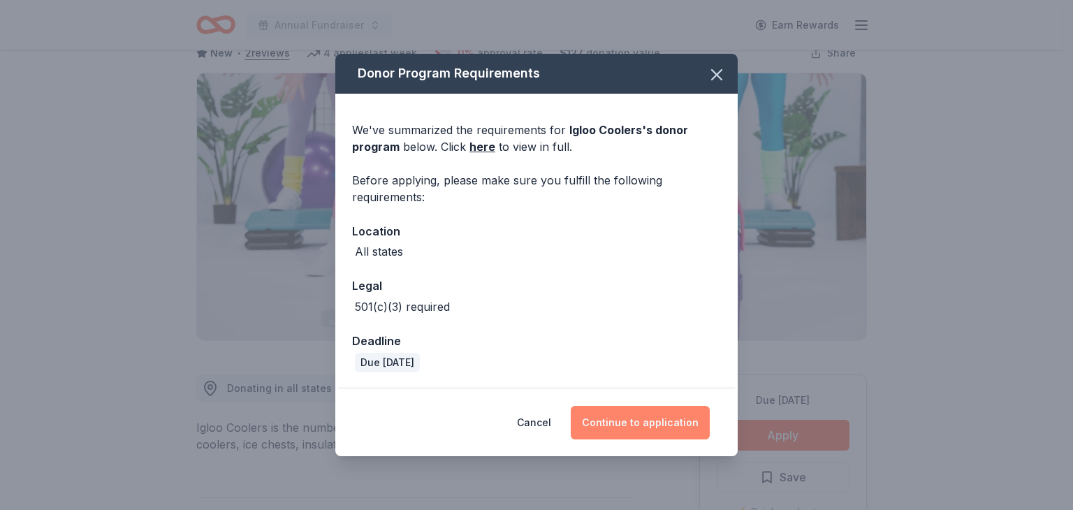
click at [605, 424] on button "Continue to application" at bounding box center [639, 423] width 139 height 34
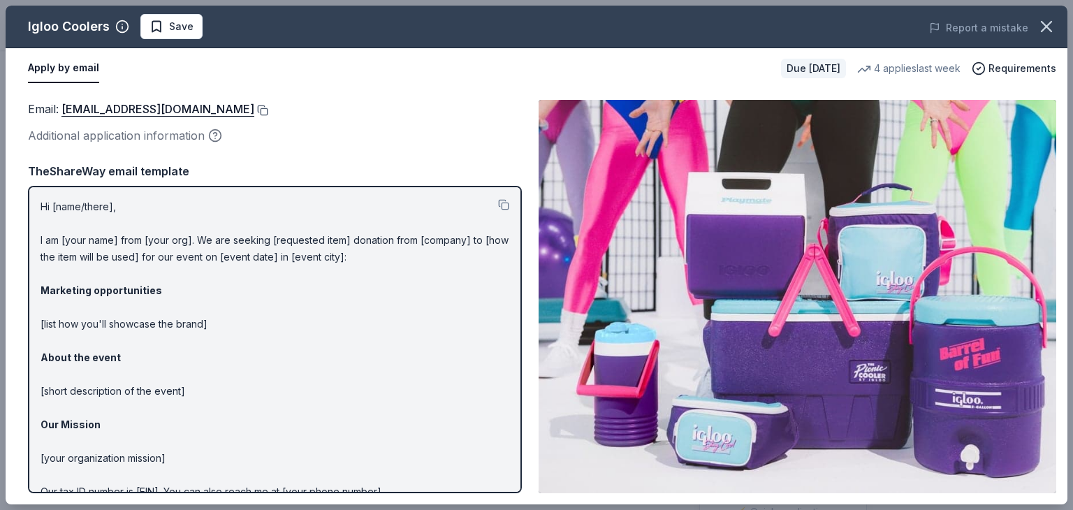
click at [254, 108] on button at bounding box center [261, 110] width 14 height 11
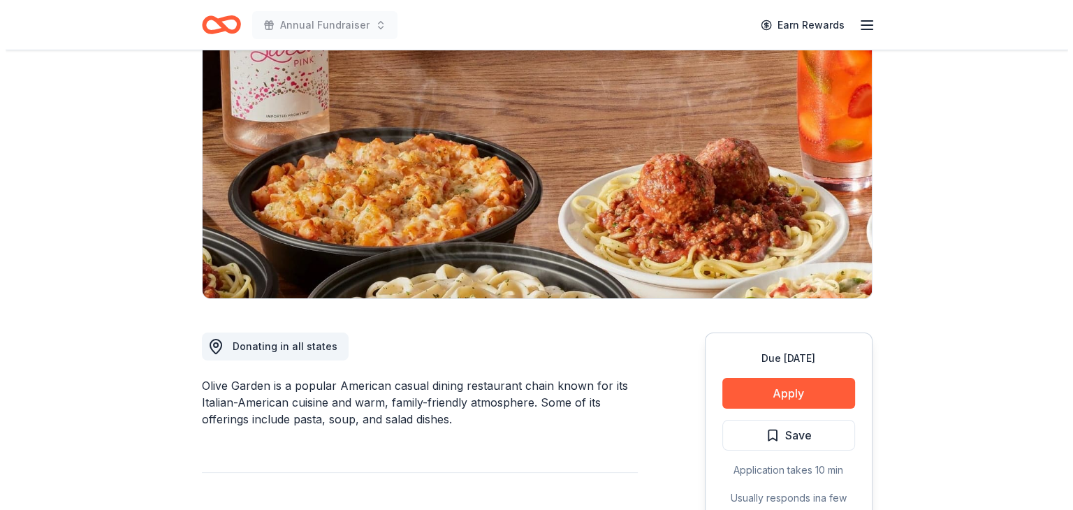
scroll to position [125, 0]
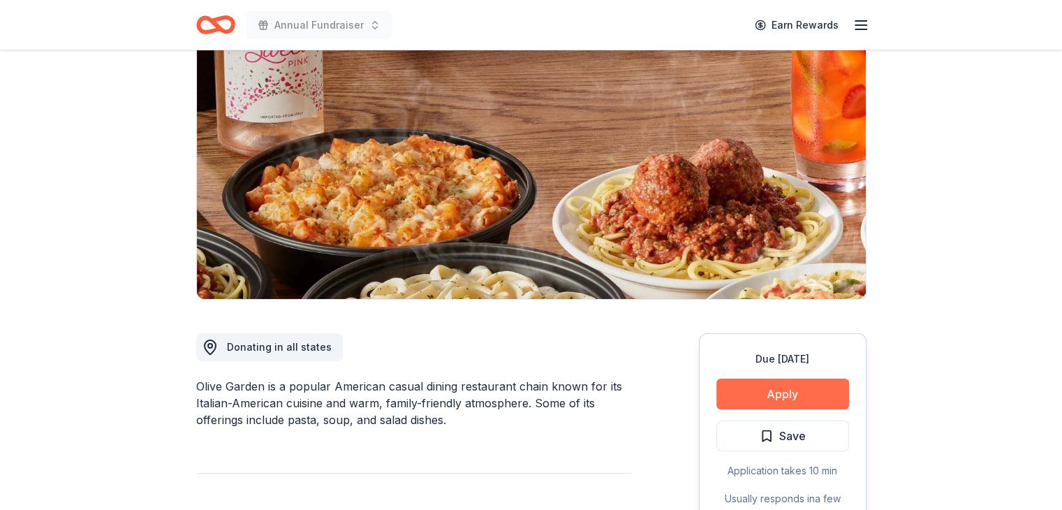
click at [796, 396] on button "Apply" at bounding box center [782, 393] width 133 height 31
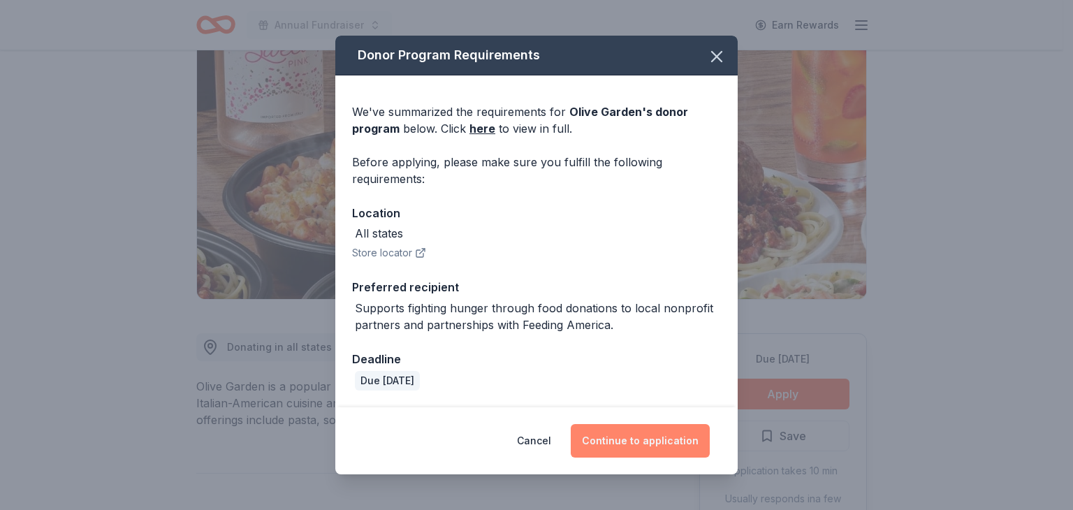
click at [628, 439] on button "Continue to application" at bounding box center [639, 441] width 139 height 34
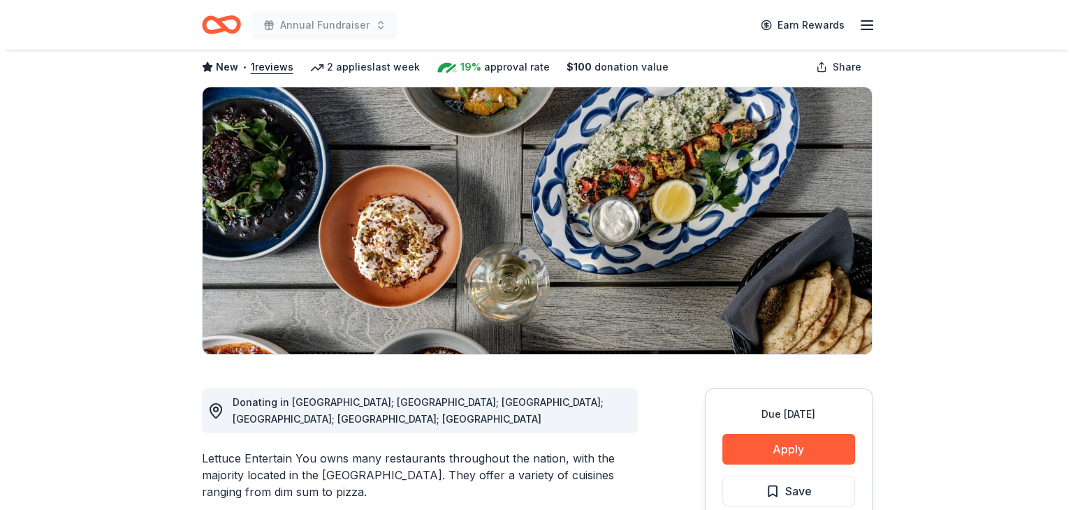
scroll to position [77, 0]
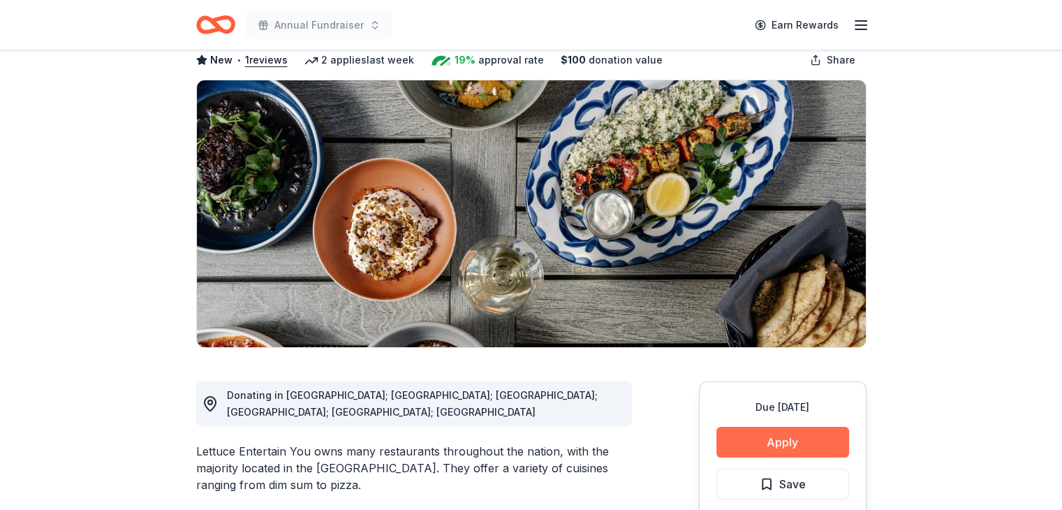
click at [782, 432] on button "Apply" at bounding box center [782, 442] width 133 height 31
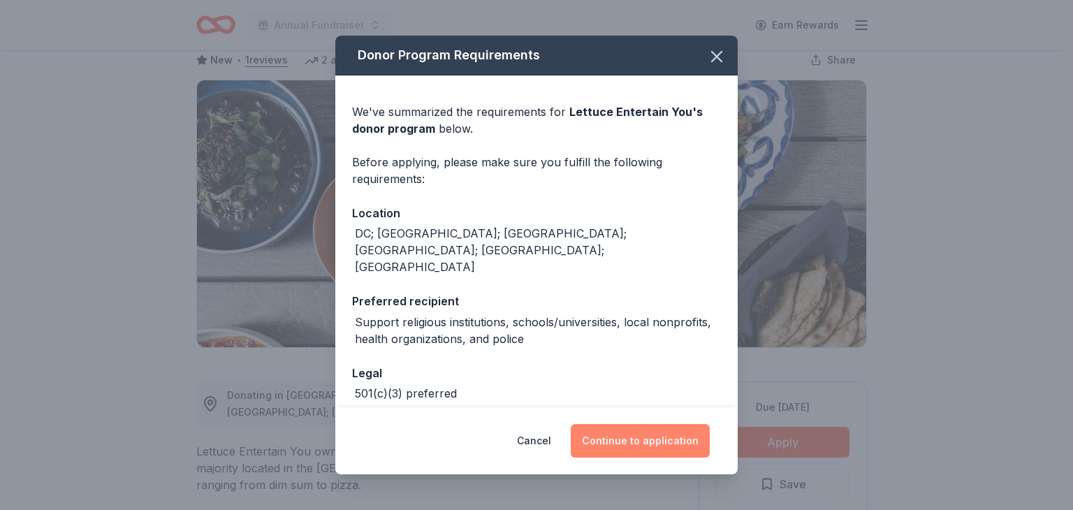
click at [660, 439] on button "Continue to application" at bounding box center [639, 441] width 139 height 34
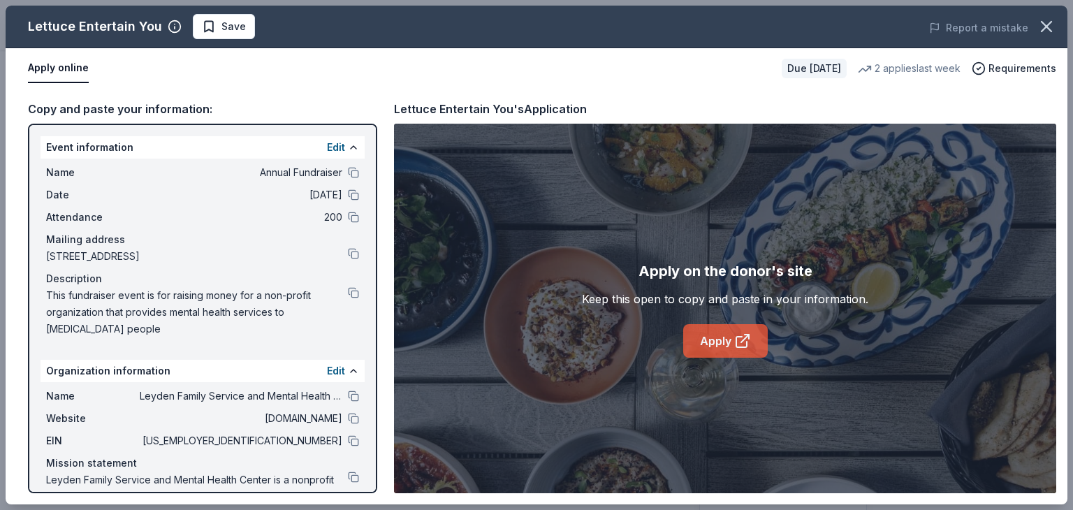
click at [730, 337] on link "Apply" at bounding box center [725, 341] width 84 height 34
